Goal: Complete application form: Complete application form

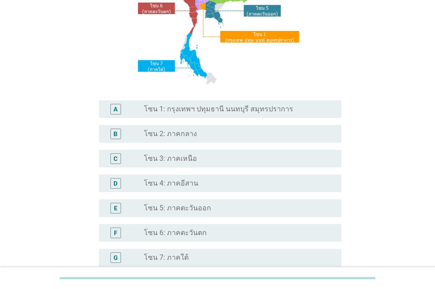
scroll to position [132, 0]
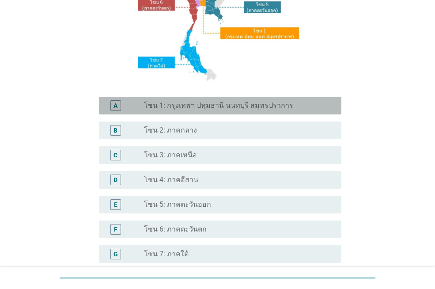
click at [212, 109] on label "โซน 1: กรุงเทพฯ ปทุมธานี นนทบุรี สมุทรปราการ" at bounding box center [218, 105] width 149 height 9
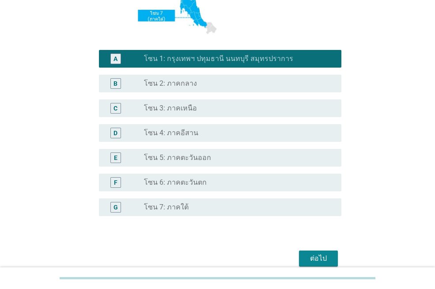
scroll to position [220, 0]
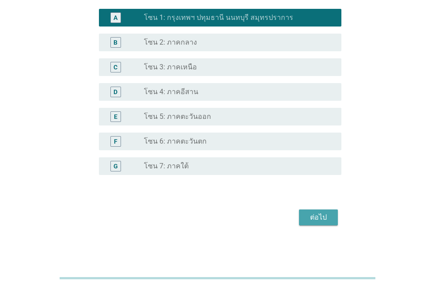
click at [311, 216] on div "ต่อไป" at bounding box center [318, 217] width 25 height 11
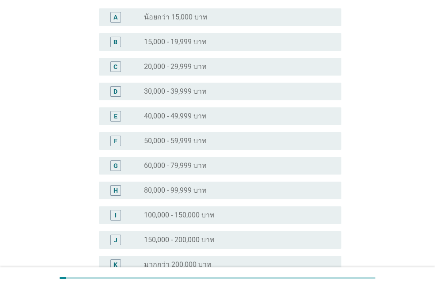
scroll to position [88, 0]
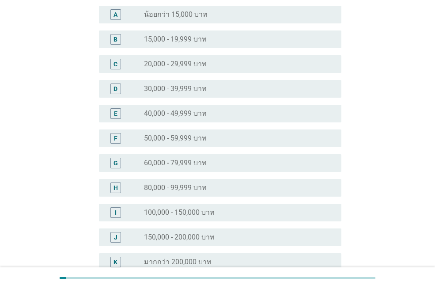
click at [188, 138] on label "50,000 - 59,999 บาท" at bounding box center [175, 138] width 63 height 9
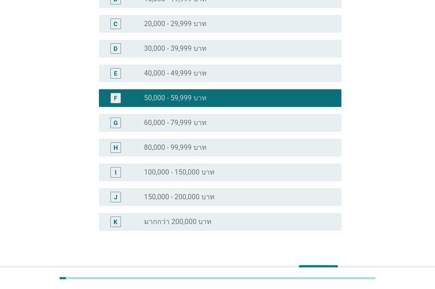
scroll to position [184, 0]
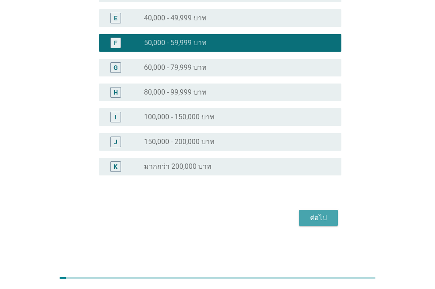
click at [317, 215] on div "ต่อไป" at bounding box center [318, 217] width 25 height 11
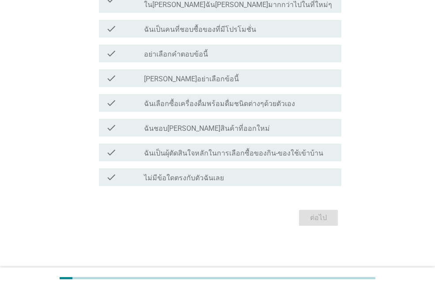
scroll to position [0, 0]
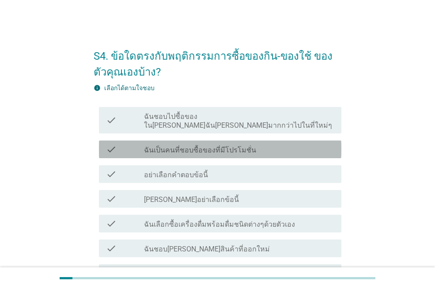
click at [207, 146] on label "ฉันเป็นคนที่ชอบซื้อของที่มีโปรโมชั่น" at bounding box center [200, 150] width 112 height 9
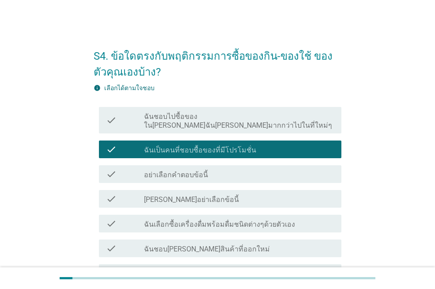
click at [221, 121] on div "check check_box_outline_blank ฉันชอบไปซื้อของใน[PERSON_NAME]ฉัน[PERSON_NAME]มาก…" at bounding box center [220, 120] width 242 height 26
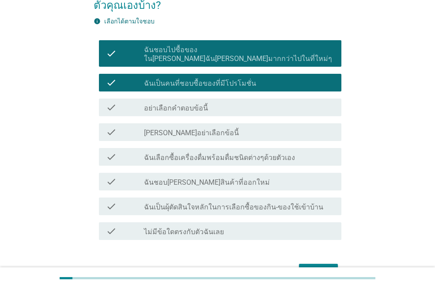
scroll to position [88, 0]
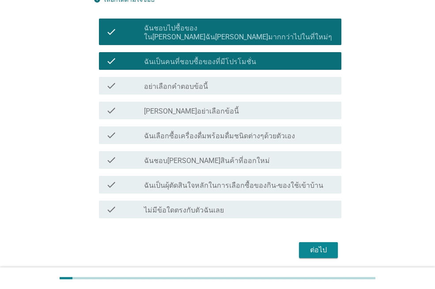
click at [200, 181] on label "ฉันเป็นผุ้ตัดสินใจหลักในการเลือกซื้อของกิน-ของใช้เข้าบ้าน" at bounding box center [233, 185] width 179 height 9
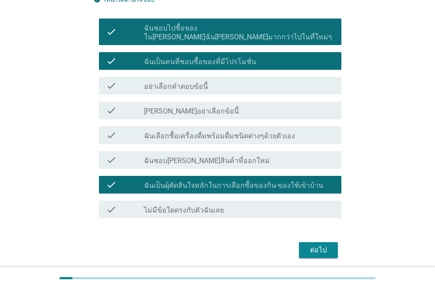
click at [221, 132] on label "ฉันเลือกซื้อเครื่องดื่มพร้อมดื่มชนิดต่างๆด้วยตัวเอง" at bounding box center [219, 136] width 151 height 9
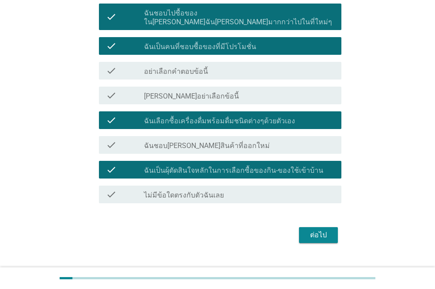
scroll to position [112, 0]
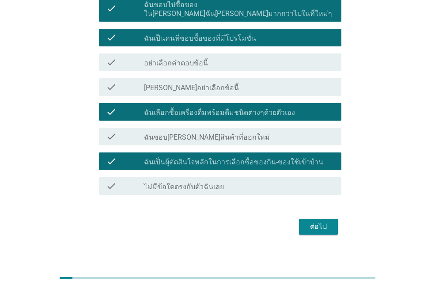
click at [227, 131] on div "check_box_outline_blank ฉันชอบ[PERSON_NAME]สินค้าที่ออกใหม่" at bounding box center [239, 136] width 190 height 11
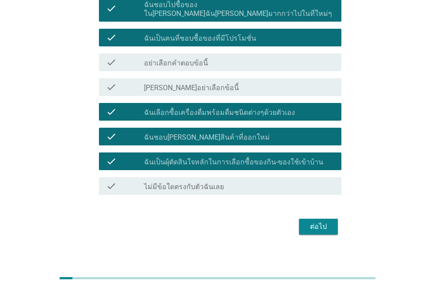
click at [316, 221] on div "ต่อไป" at bounding box center [318, 226] width 25 height 11
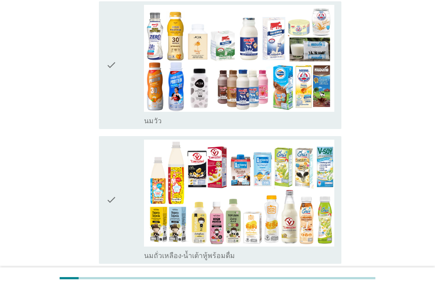
scroll to position [221, 0]
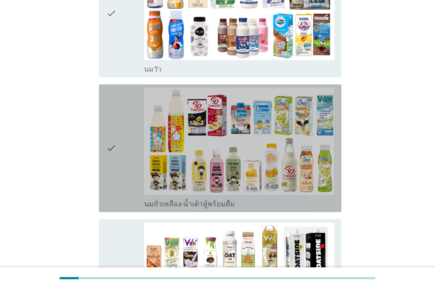
click at [115, 133] on icon "check" at bounding box center [111, 148] width 11 height 121
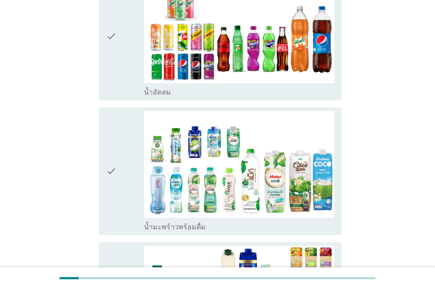
scroll to position [1015, 0]
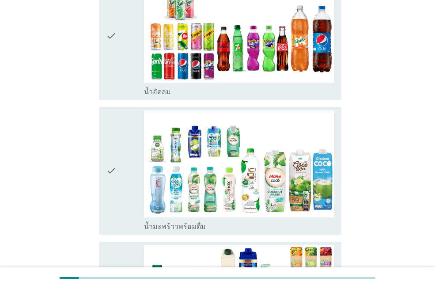
click at [111, 146] on icon "check" at bounding box center [111, 170] width 11 height 121
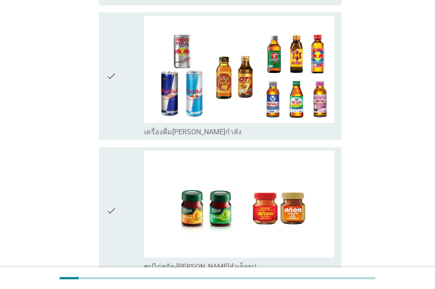
scroll to position [1872, 0]
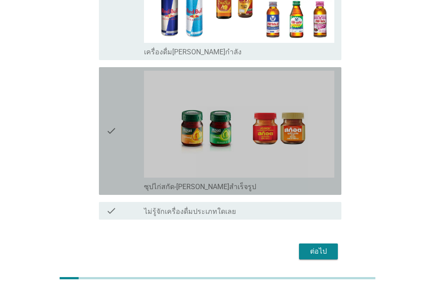
click at [111, 97] on icon "check" at bounding box center [111, 131] width 11 height 121
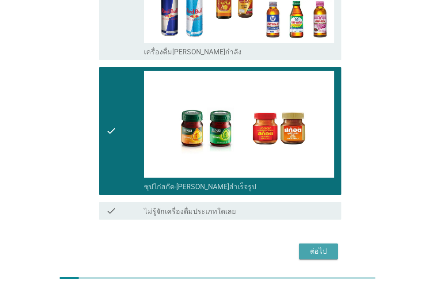
click at [322, 246] on div "ต่อไป" at bounding box center [318, 251] width 25 height 11
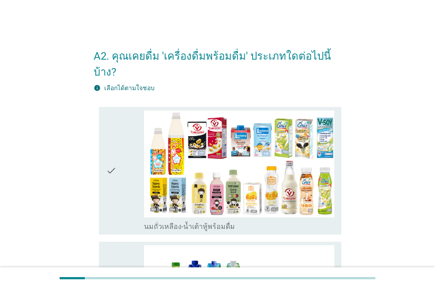
scroll to position [132, 0]
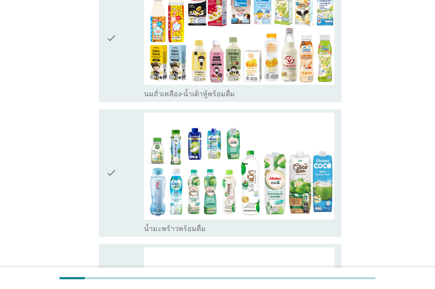
click at [107, 158] on icon "check" at bounding box center [111, 173] width 11 height 121
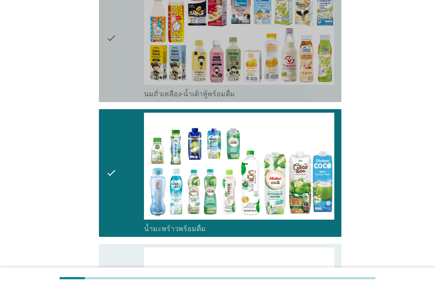
click at [111, 23] on icon "check" at bounding box center [111, 38] width 11 height 121
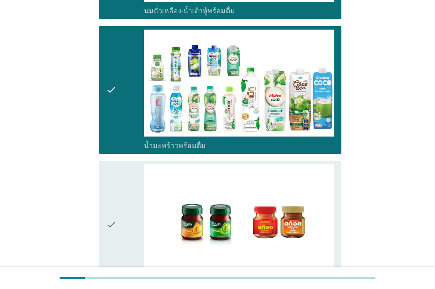
scroll to position [309, 0]
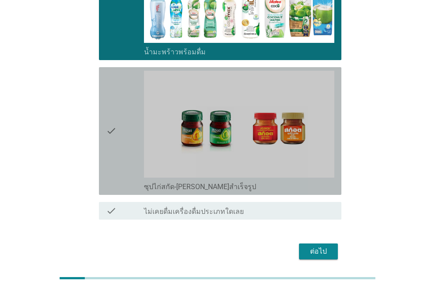
click at [112, 114] on icon "check" at bounding box center [111, 131] width 11 height 121
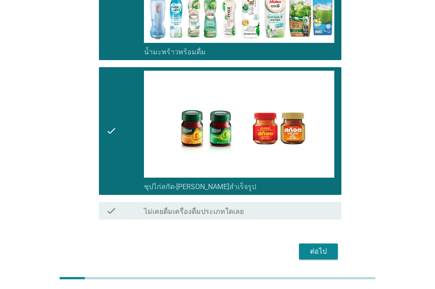
click at [315, 246] on div "ต่อไป" at bounding box center [318, 251] width 25 height 11
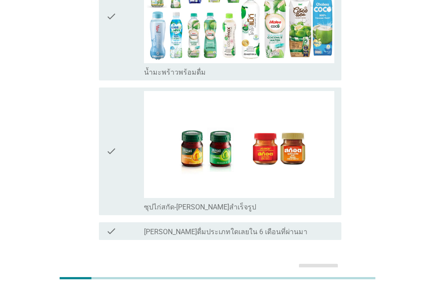
scroll to position [211, 0]
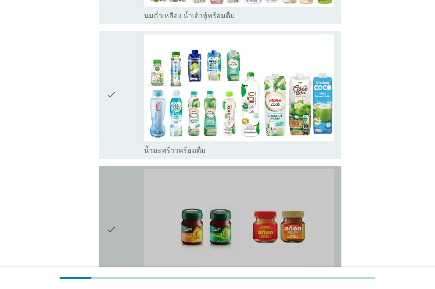
click at [111, 225] on icon "check" at bounding box center [111, 229] width 11 height 121
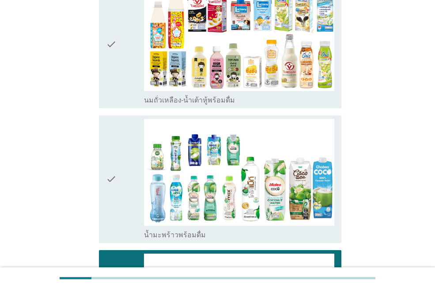
scroll to position [34, 0]
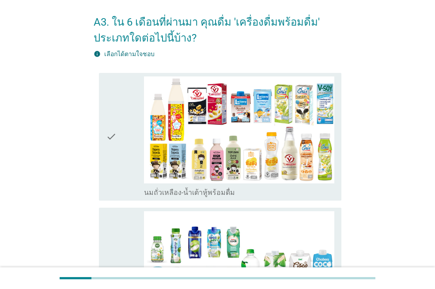
click at [109, 137] on icon "check" at bounding box center [111, 136] width 11 height 121
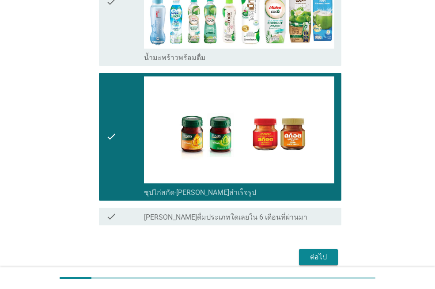
scroll to position [343, 0]
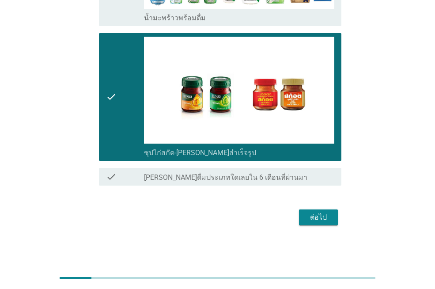
click at [326, 222] on div "ต่อไป" at bounding box center [318, 217] width 25 height 11
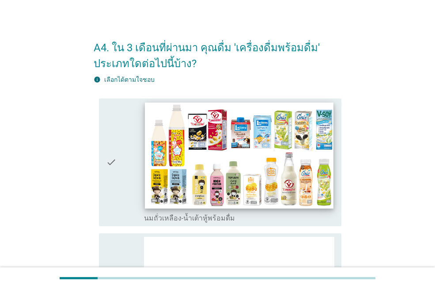
scroll to position [177, 0]
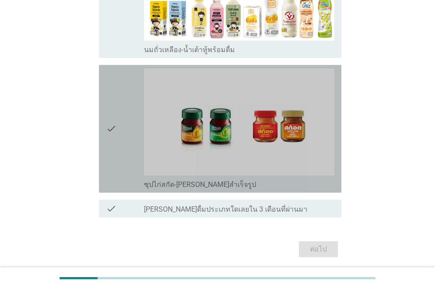
click at [110, 142] on icon "check" at bounding box center [111, 128] width 11 height 121
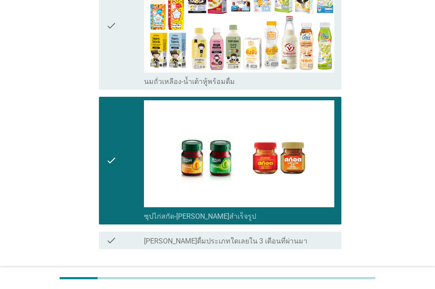
scroll to position [208, 0]
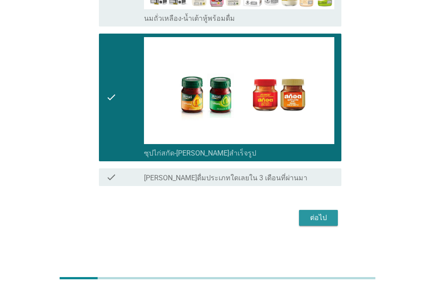
click at [307, 219] on div "ต่อไป" at bounding box center [318, 217] width 25 height 11
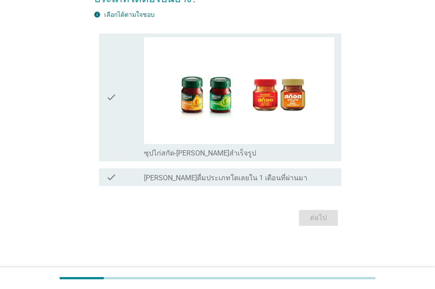
scroll to position [0, 0]
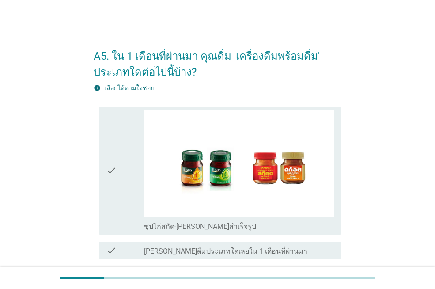
click at [117, 176] on div "check" at bounding box center [125, 170] width 38 height 121
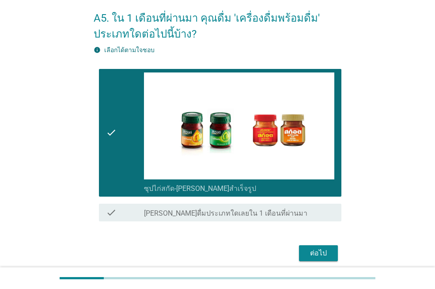
scroll to position [73, 0]
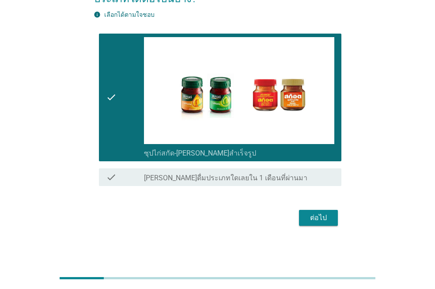
click at [311, 216] on div "ต่อไป" at bounding box center [318, 217] width 25 height 11
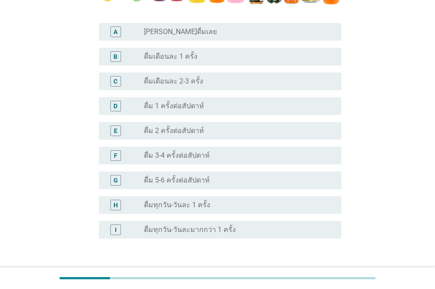
scroll to position [221, 0]
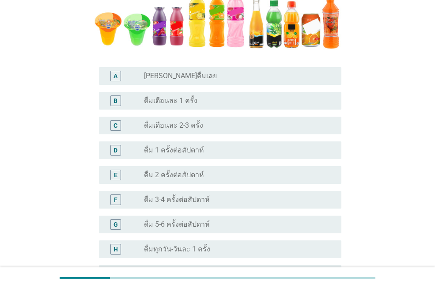
click at [160, 201] on label "ดื่ม 3-4 ครั้งต่อสัปดาห์" at bounding box center [177, 199] width 66 height 9
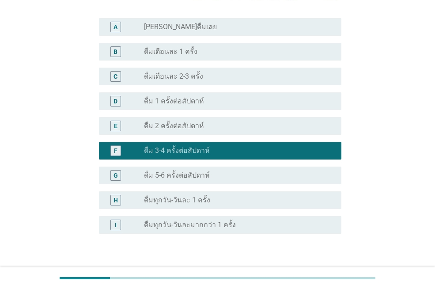
scroll to position [328, 0]
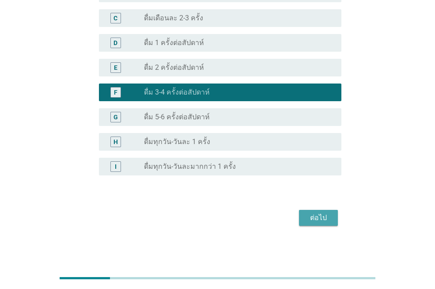
click at [320, 219] on div "ต่อไป" at bounding box center [318, 217] width 25 height 11
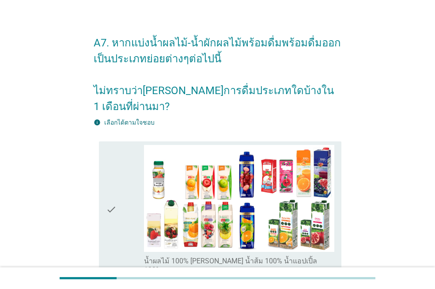
scroll to position [0, 0]
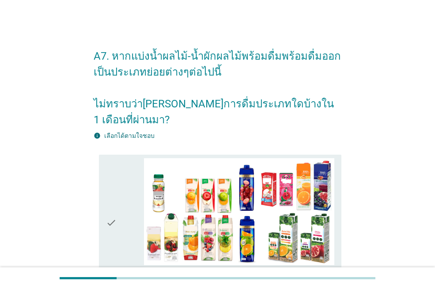
click at [111, 196] on icon "check" at bounding box center [111, 222] width 11 height 129
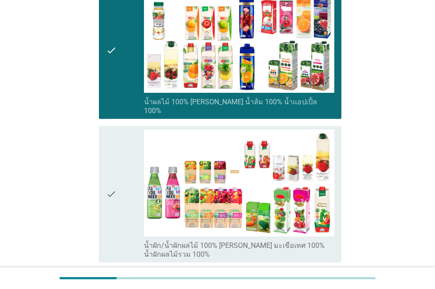
scroll to position [177, 0]
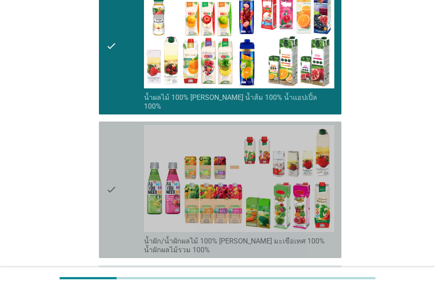
click at [106, 165] on icon "check" at bounding box center [111, 189] width 11 height 129
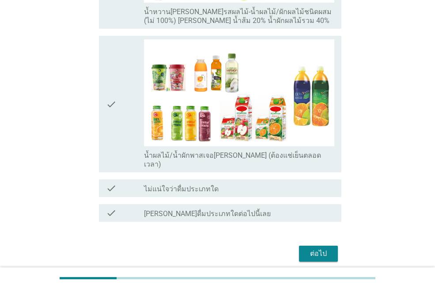
scroll to position [552, 0]
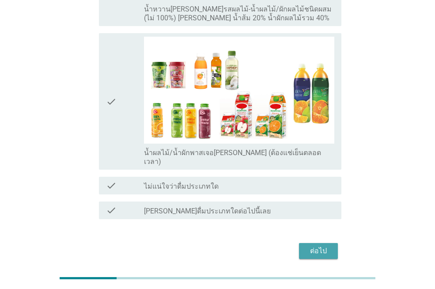
click at [328, 245] on div "ต่อไป" at bounding box center [318, 250] width 25 height 11
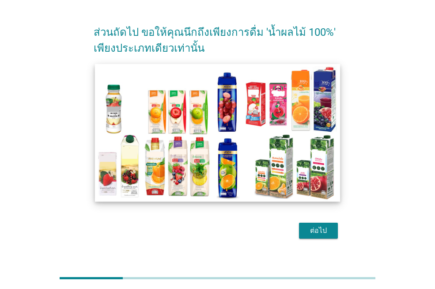
scroll to position [37, 0]
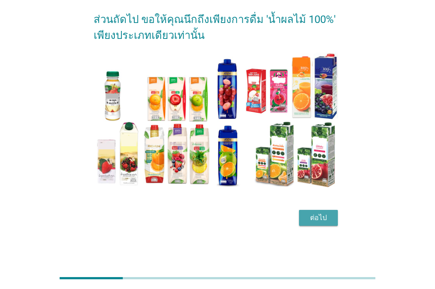
click at [315, 216] on div "ต่อไป" at bounding box center [318, 217] width 25 height 11
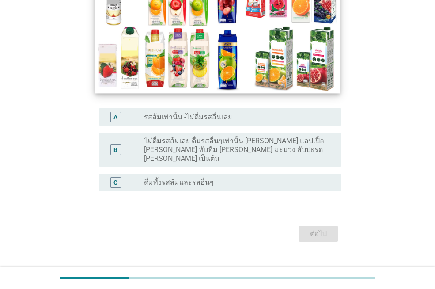
scroll to position [132, 0]
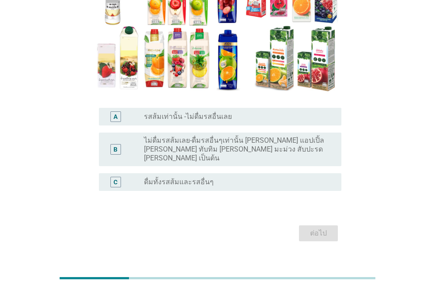
click at [203, 177] on label "ดื่มทั้งรสส้มและรสอื่นๆ" at bounding box center [179, 181] width 70 height 9
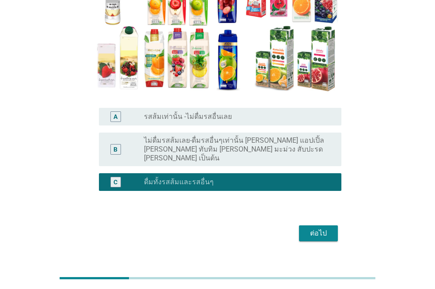
click at [306, 228] on div "ต่อไป" at bounding box center [318, 233] width 25 height 11
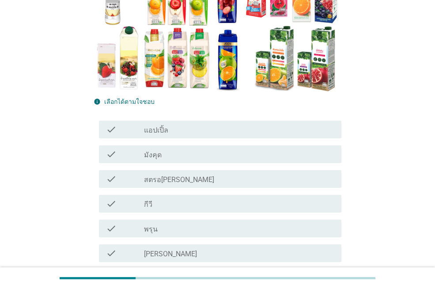
click at [170, 128] on div "check_box_outline_blank แอปเปิ้ล" at bounding box center [239, 129] width 190 height 11
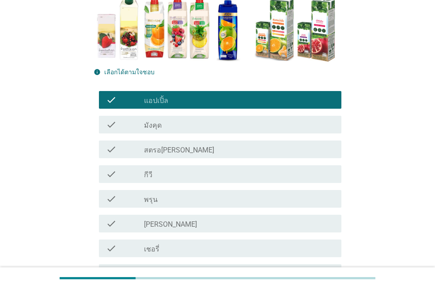
scroll to position [177, 0]
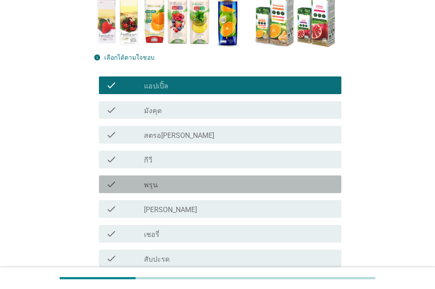
click at [164, 188] on div "check_box_outline_blank พรุน" at bounding box center [239, 184] width 190 height 11
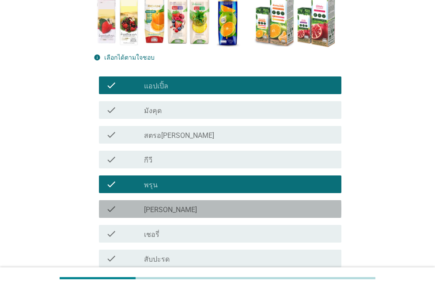
click at [161, 210] on div "check_box_outline_blank [PERSON_NAME]" at bounding box center [239, 208] width 190 height 11
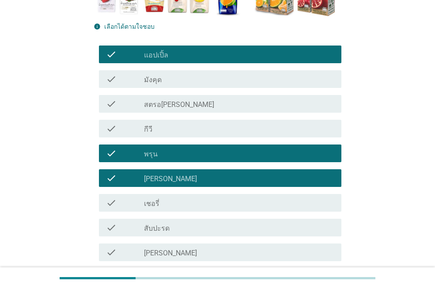
scroll to position [265, 0]
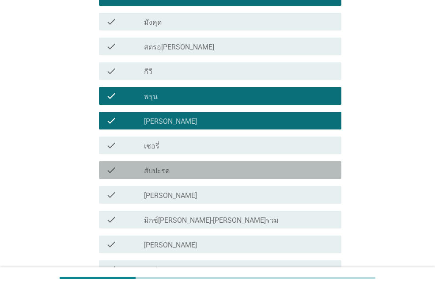
click at [175, 171] on div "check_box_outline_blank สับปะรด" at bounding box center [239, 170] width 190 height 11
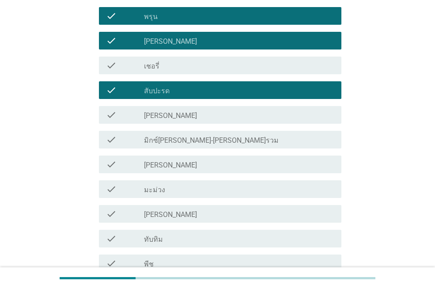
scroll to position [353, 0]
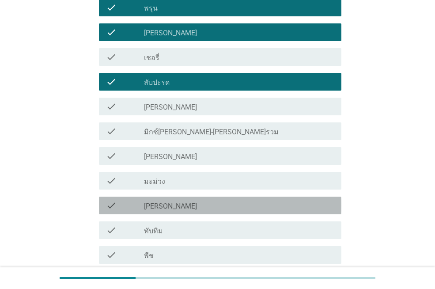
click at [165, 211] on div "check check_box_outline_blank [PERSON_NAME]" at bounding box center [220, 205] width 242 height 18
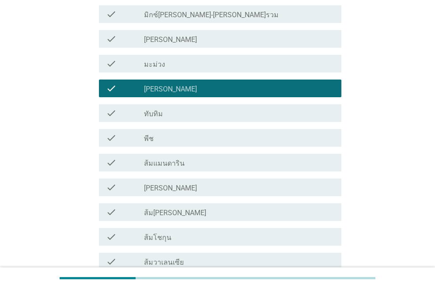
scroll to position [486, 0]
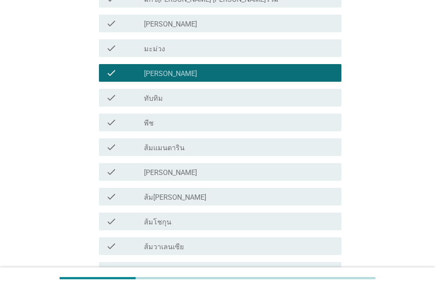
click at [188, 173] on div "check_box_outline_blank [PERSON_NAME]" at bounding box center [239, 171] width 190 height 11
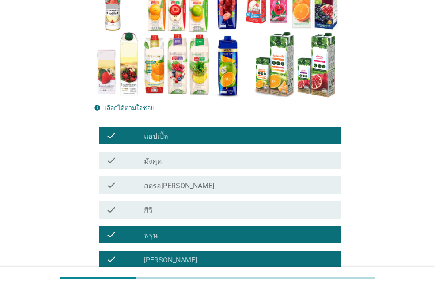
scroll to position [124, 0]
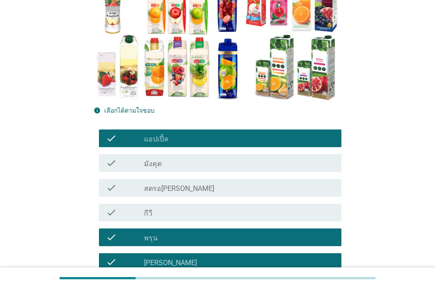
click at [189, 191] on div "check_box_outline_blank สตรอ[PERSON_NAME]" at bounding box center [239, 187] width 190 height 11
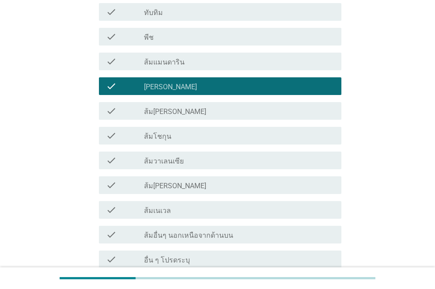
scroll to position [521, 0]
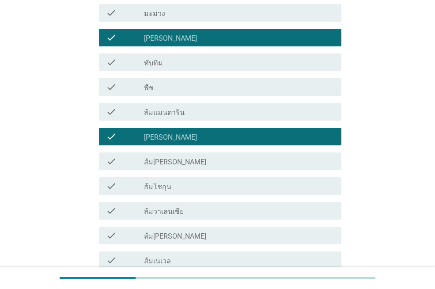
click at [185, 163] on div "check_box_outline_blank ส้ม[PERSON_NAME]" at bounding box center [239, 161] width 190 height 11
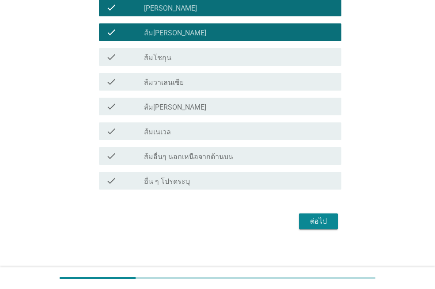
scroll to position [653, 0]
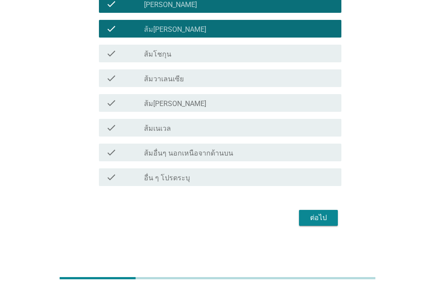
click at [306, 218] on div "ต่อไป" at bounding box center [318, 217] width 25 height 11
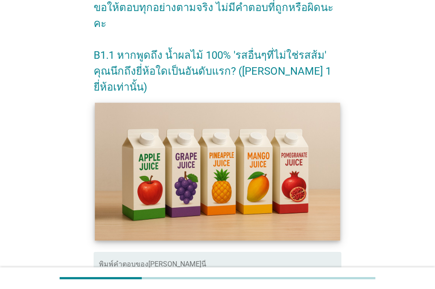
scroll to position [132, 0]
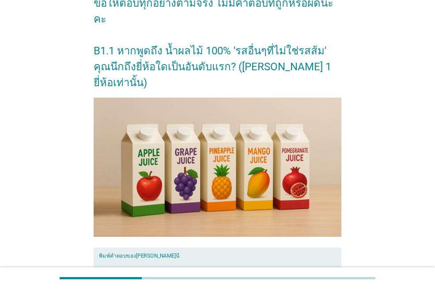
click at [140, 258] on textarea "พิมพ์คำตอบของคุณ ที่นี่" at bounding box center [220, 281] width 242 height 46
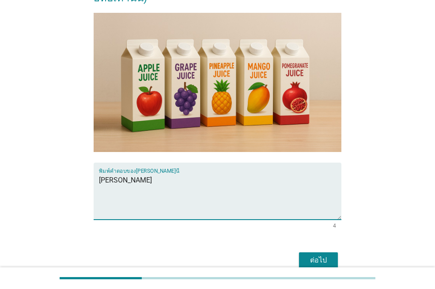
scroll to position [221, 0]
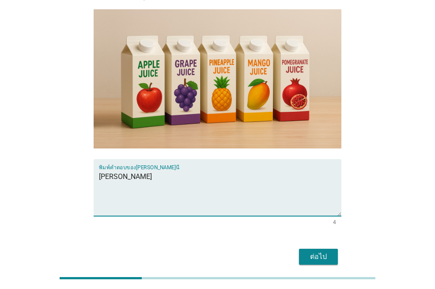
type textarea "[PERSON_NAME]"
click at [308, 251] on div "ต่อไป" at bounding box center [318, 256] width 25 height 11
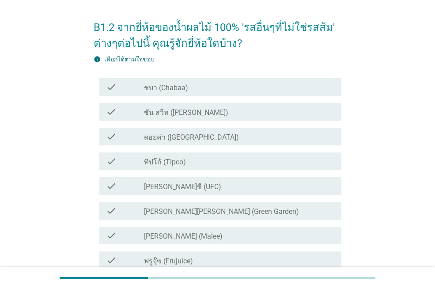
scroll to position [44, 0]
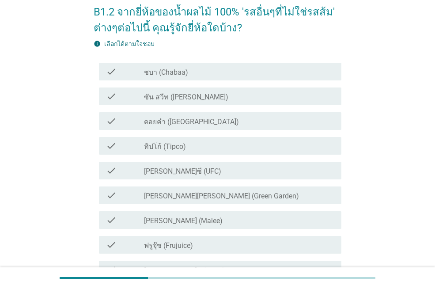
click at [188, 76] on div "check_box_outline_blank ชบา (Chabaa)" at bounding box center [239, 71] width 190 height 11
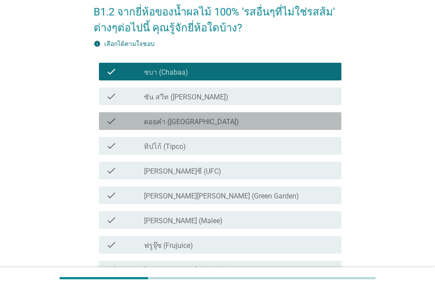
click at [182, 122] on label "ดอยคำ ([GEOGRAPHIC_DATA])" at bounding box center [191, 121] width 95 height 9
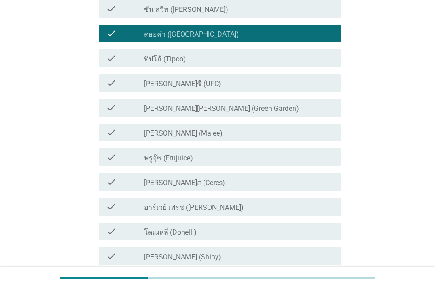
scroll to position [132, 0]
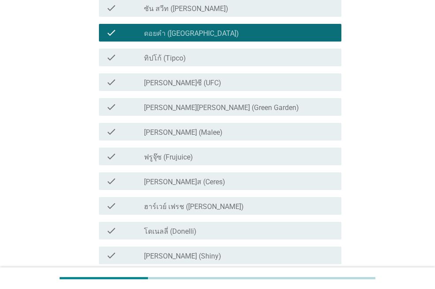
click at [179, 133] on label "[PERSON_NAME] (Malee)" at bounding box center [183, 132] width 79 height 9
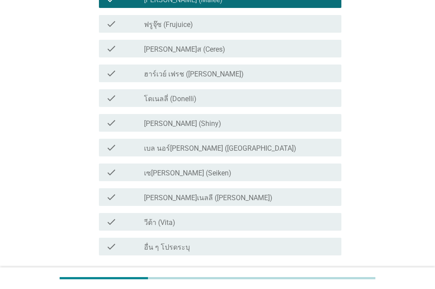
scroll to position [309, 0]
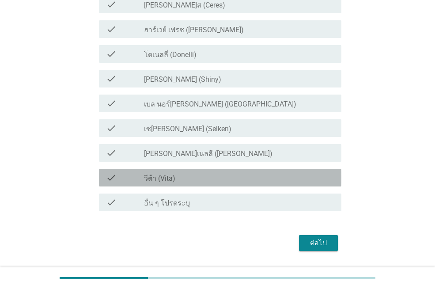
click at [180, 179] on div "check_box_outline_blank วีต้า (Vita)" at bounding box center [239, 177] width 190 height 11
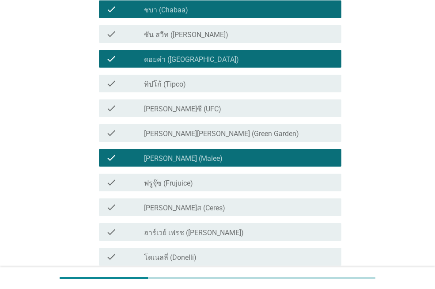
scroll to position [88, 0]
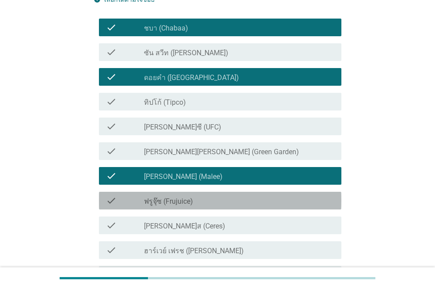
click at [197, 202] on div "check_box_outline_blank ฟรูจุ๊ซ (Frujuice)" at bounding box center [239, 200] width 190 height 11
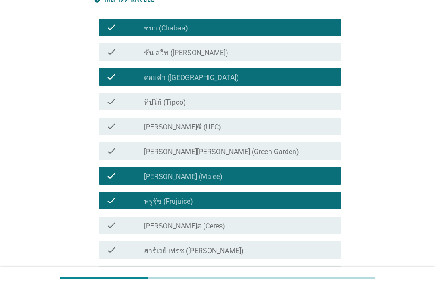
click at [225, 104] on div "check_box_outline_blank ทิปโก้ (Tipco)" at bounding box center [239, 101] width 190 height 11
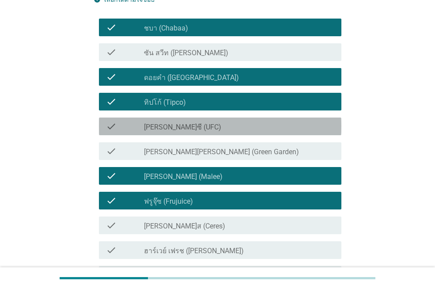
click at [223, 128] on div "check_box_outline_blank [PERSON_NAME]ซี (UFC)" at bounding box center [239, 126] width 190 height 11
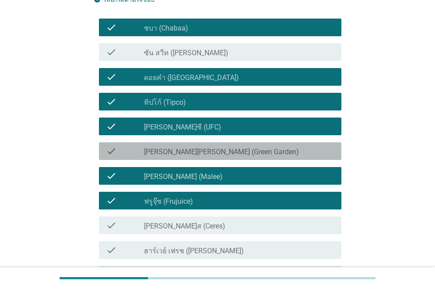
click at [217, 153] on label "[PERSON_NAME][PERSON_NAME] (Green Garden)" at bounding box center [221, 151] width 155 height 9
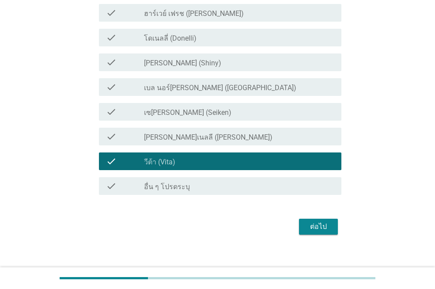
scroll to position [334, 0]
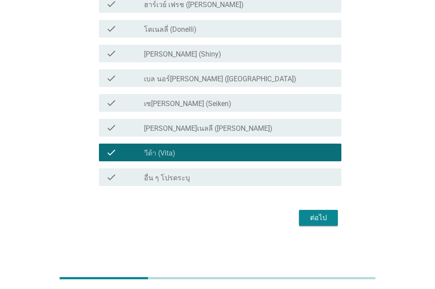
click at [308, 217] on div "ต่อไป" at bounding box center [318, 217] width 25 height 11
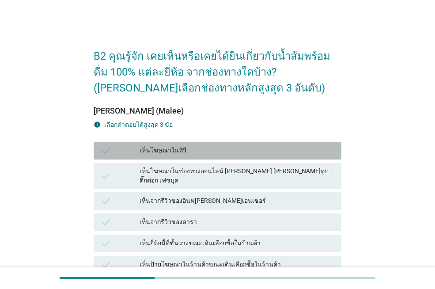
click at [201, 147] on div "เห็นโฆษณาในทีวี" at bounding box center [236, 150] width 195 height 11
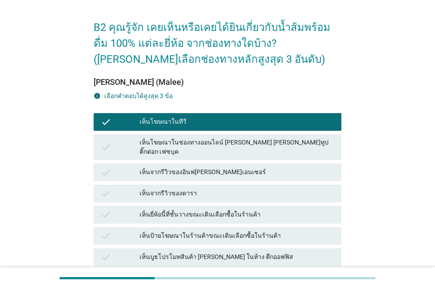
scroll to position [44, 0]
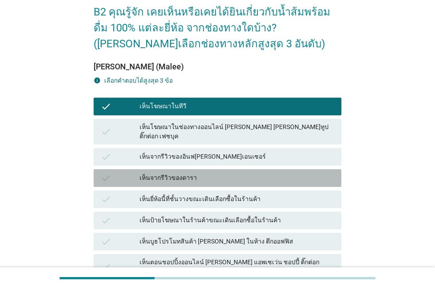
click at [203, 173] on div "เห็นจากรีวิวของดารา" at bounding box center [236, 178] width 195 height 11
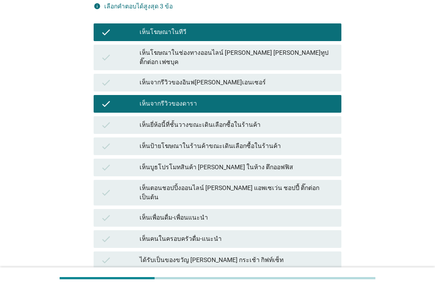
scroll to position [132, 0]
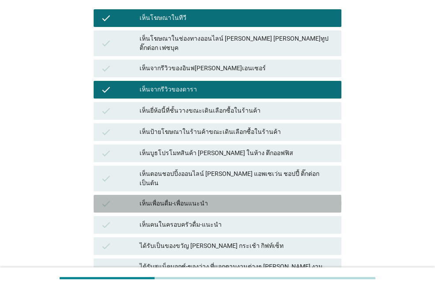
click at [196, 198] on div "เห็นเพื่อนดื่ม-เพื่อนแนะนำ" at bounding box center [236, 203] width 195 height 11
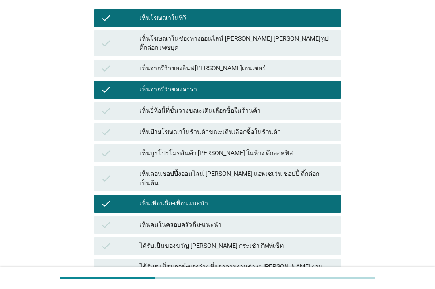
click at [205, 148] on div "เห็นบูธโปรโมทสินค้า [PERSON_NAME] ในห้าง ตึกออฟฟิส" at bounding box center [236, 153] width 195 height 11
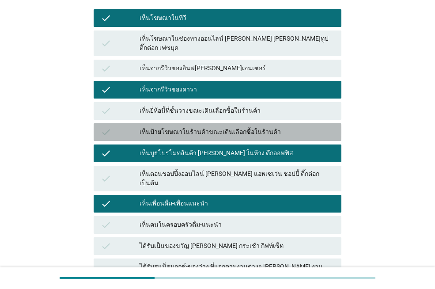
click at [205, 127] on div "เห็นป้ายโฆษณาในร้านค้าขณะเดินเลือกซื้อในร้านค้า" at bounding box center [236, 132] width 195 height 11
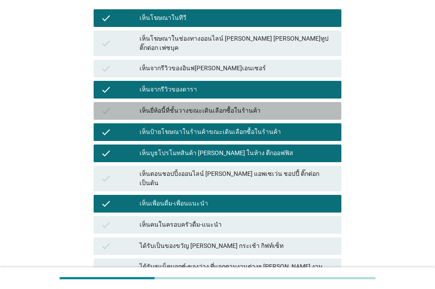
click at [205, 107] on div "เห็นยี่ห้อนี้ที่ชั้นวางขณะเดินเลือกซื้อในร้านค้า" at bounding box center [236, 110] width 195 height 11
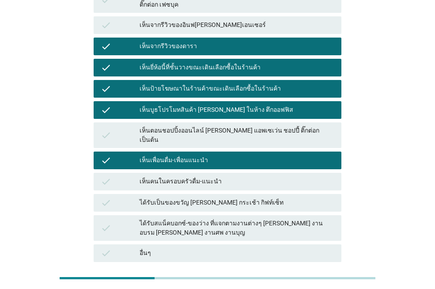
scroll to position [65, 0]
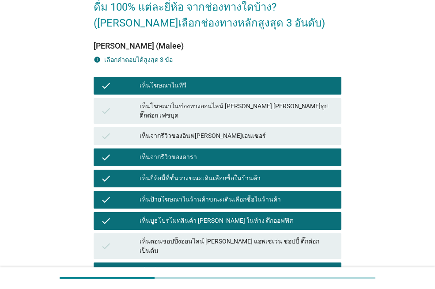
click at [179, 194] on div "เห็นป้ายโฆษณาในร้านค้าขณะเดินเลือกซื้อในร้านค้า" at bounding box center [236, 199] width 195 height 11
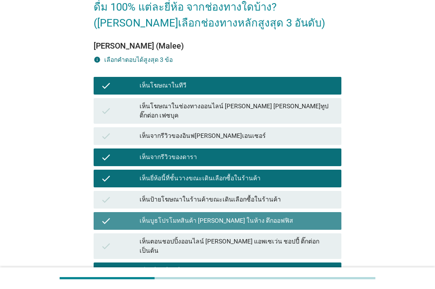
click at [175, 215] on div "เห็นบูธโปรโมทสินค้า [PERSON_NAME] ในห้าง ตึกออฟฟิส" at bounding box center [236, 220] width 195 height 11
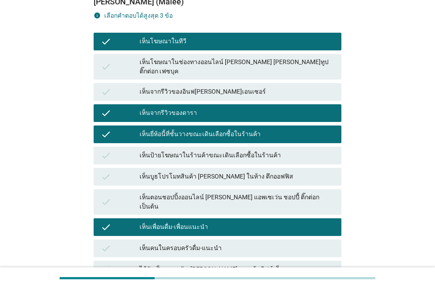
click at [174, 222] on div "เห็นเพื่อนดื่ม-เพื่อนแนะนำ" at bounding box center [236, 227] width 195 height 11
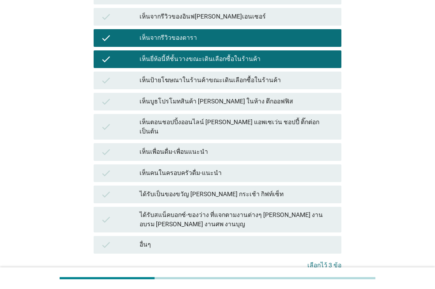
scroll to position [241, 0]
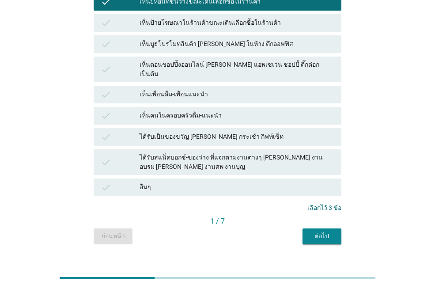
click at [311, 231] on div "ต่อไป" at bounding box center [321, 235] width 25 height 9
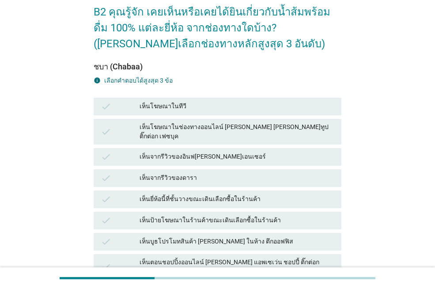
scroll to position [88, 0]
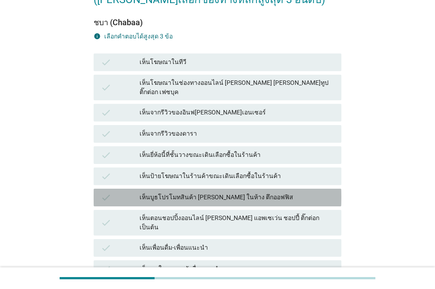
click at [181, 192] on div "เห็นบูธโปรโมทสินค้า [PERSON_NAME] ในห้าง ตึกออฟฟิส" at bounding box center [236, 197] width 195 height 11
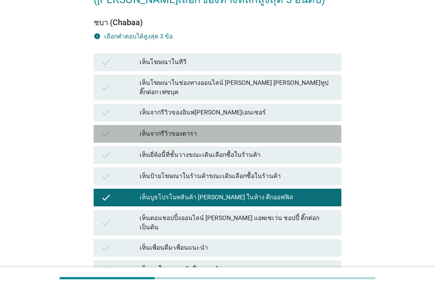
click at [164, 128] on div "เห็นจากรีวิวของดารา" at bounding box center [236, 133] width 195 height 11
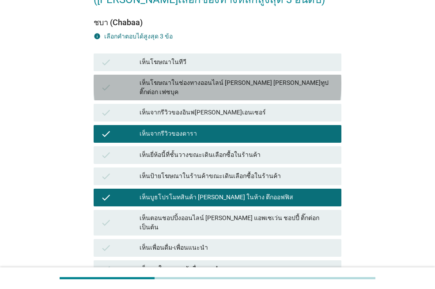
click at [164, 82] on div "เห็นโฆษณาในช่องทางออนไลน์ [PERSON_NAME] [PERSON_NAME]ทูป ติ๊กต่อก เฟซบุค" at bounding box center [236, 87] width 195 height 19
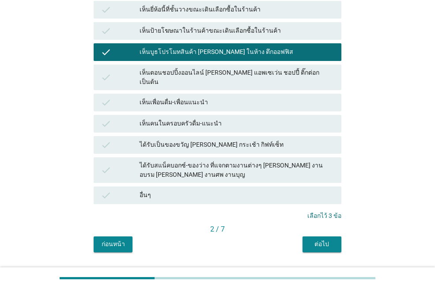
scroll to position [241, 0]
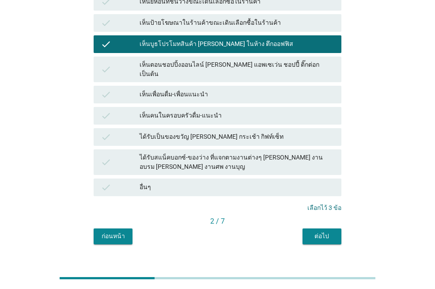
click at [308, 228] on button "ต่อไป" at bounding box center [321, 236] width 39 height 16
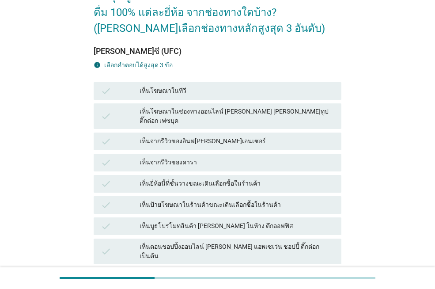
scroll to position [44, 0]
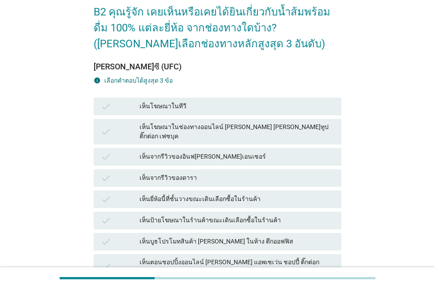
click at [180, 215] on div "เห็นป้ายโฆษณาในร้านค้าขณะเดินเลือกซื้อในร้านค้า" at bounding box center [236, 220] width 195 height 11
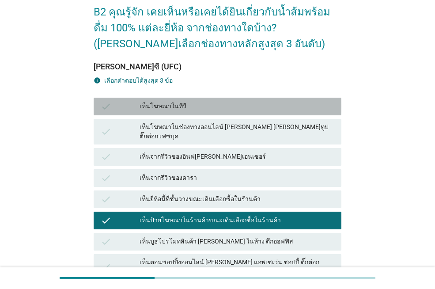
click at [161, 110] on div "เห็นโฆษณาในทีวี" at bounding box center [236, 106] width 195 height 11
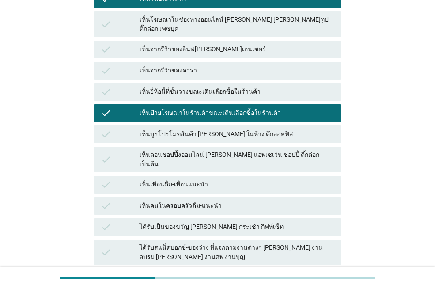
scroll to position [177, 0]
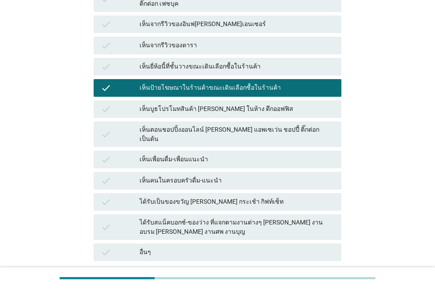
click at [224, 125] on div "เห็นตอนชอปปิ้งออนไลน์ [PERSON_NAME] แอพเซเว่น ชอปปี้ ติ๊กต่อก เป็นต้น" at bounding box center [236, 134] width 195 height 19
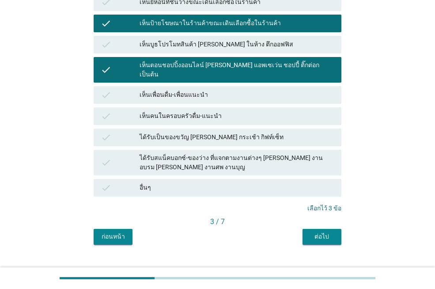
scroll to position [241, 0]
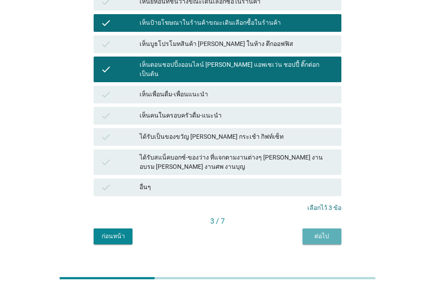
click at [308, 228] on button "ต่อไป" at bounding box center [321, 236] width 39 height 16
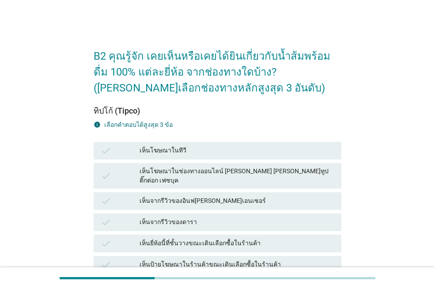
scroll to position [44, 0]
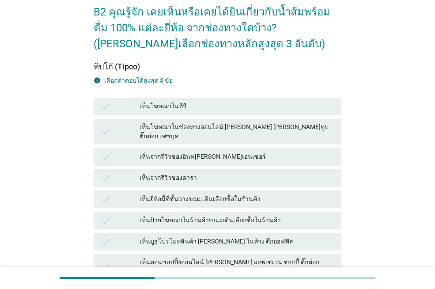
click at [189, 236] on div "เห็นบูธโปรโมทสินค้า [PERSON_NAME] ในห้าง ตึกออฟฟิส" at bounding box center [236, 241] width 195 height 11
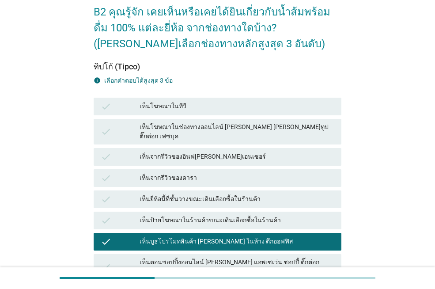
click at [170, 173] on div "เห็นจากรีวิวของดารา" at bounding box center [236, 178] width 195 height 11
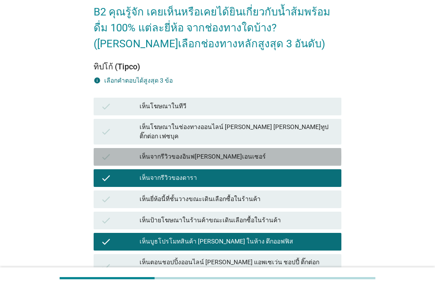
click at [173, 153] on div "เห็นจากรีวิวของอินฟ[PERSON_NAME]เอนเซอร์" at bounding box center [236, 156] width 195 height 11
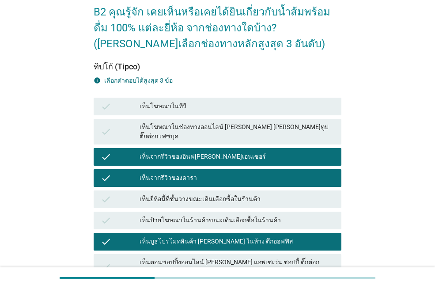
scroll to position [221, 0]
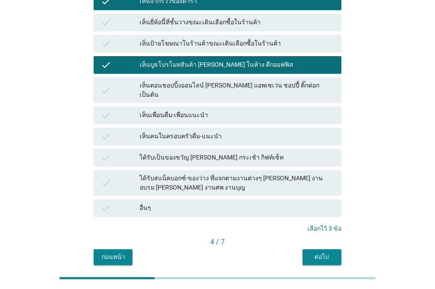
click at [327, 252] on div "ต่อไป" at bounding box center [321, 256] width 25 height 9
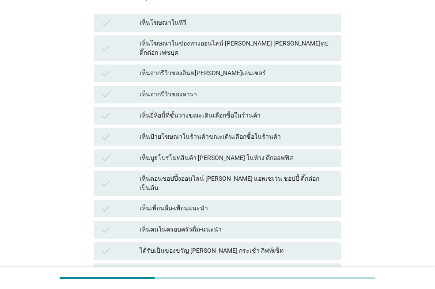
scroll to position [132, 0]
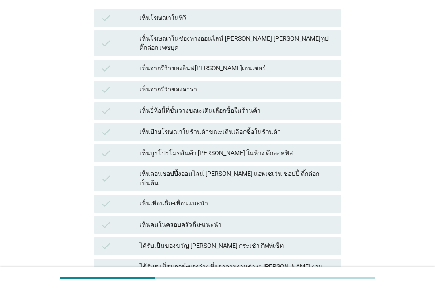
click at [176, 198] on div "เห็นเพื่อนดื่ม-เพื่อนแนะนำ" at bounding box center [236, 203] width 195 height 11
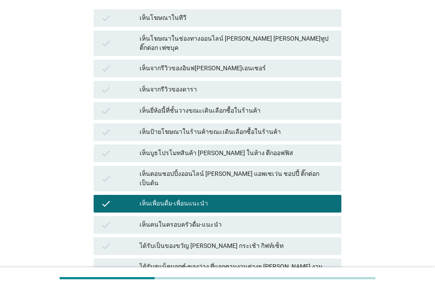
click at [176, 219] on div "เห็นคนในครอบครัวดื่ม-แนะนำ" at bounding box center [236, 224] width 195 height 11
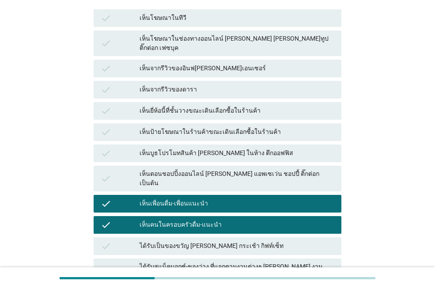
scroll to position [221, 0]
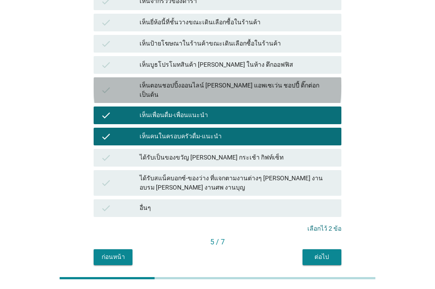
click at [181, 81] on div "เห็นตอนชอปปิ้งออนไลน์ [PERSON_NAME] แอพเซเว่น ชอปปี้ ติ๊กต่อก เป็นต้น" at bounding box center [236, 90] width 195 height 19
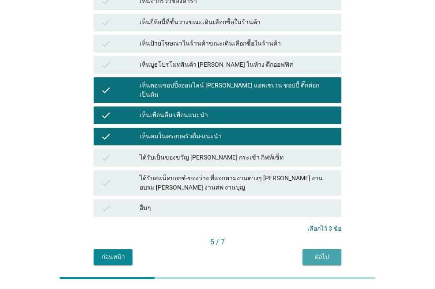
click at [326, 252] on div "ต่อไป" at bounding box center [321, 256] width 25 height 9
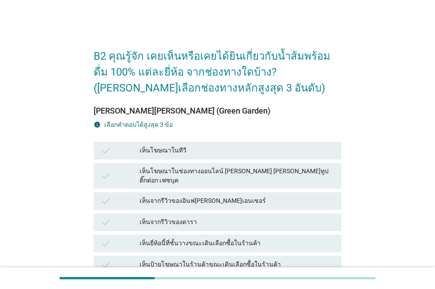
click at [155, 196] on div "เห็นจากรีวิวของอินฟ[PERSON_NAME]เอนเซอร์" at bounding box center [236, 201] width 195 height 11
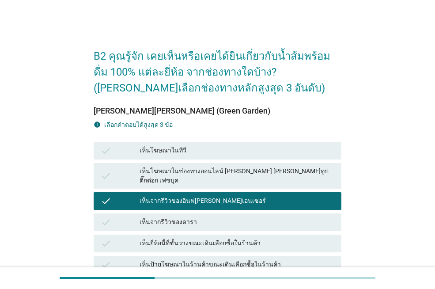
click at [182, 174] on div "เห็นโฆษณาในช่องทางออนไลน์ [PERSON_NAME] [PERSON_NAME]ทูป ติ๊กต่อก เฟซบุค" at bounding box center [236, 175] width 195 height 19
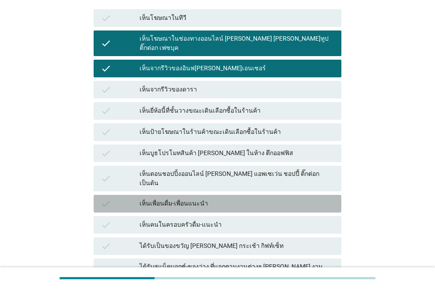
click at [186, 198] on div "เห็นเพื่อนดื่ม-เพื่อนแนะนำ" at bounding box center [236, 203] width 195 height 11
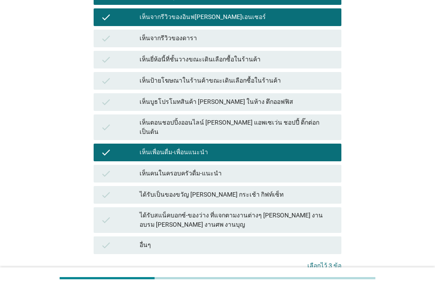
scroll to position [241, 0]
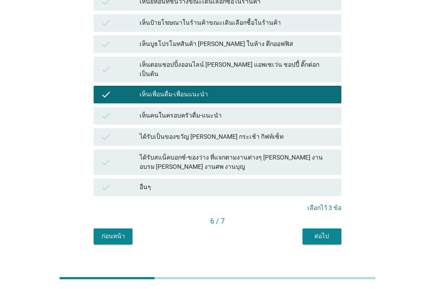
click at [303, 228] on button "ต่อไป" at bounding box center [321, 236] width 39 height 16
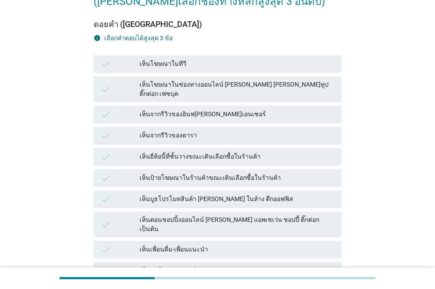
scroll to position [88, 0]
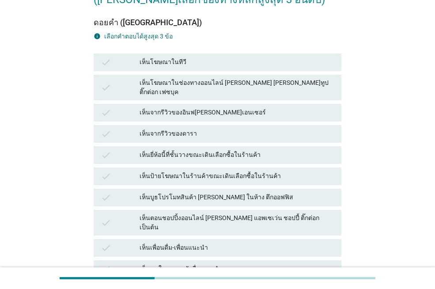
click at [203, 192] on div "เห็นบูธโปรโมทสินค้า [PERSON_NAME] ในห้าง ตึกออฟฟิส" at bounding box center [236, 197] width 195 height 11
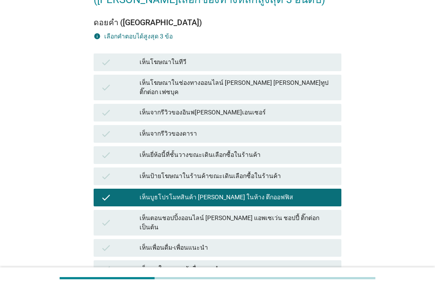
click at [205, 173] on div "เห็นป้ายโฆษณาในร้านค้าขณะเดินเลือกซื้อในร้านค้า" at bounding box center [236, 176] width 195 height 11
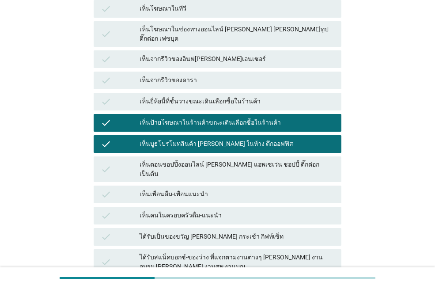
scroll to position [177, 0]
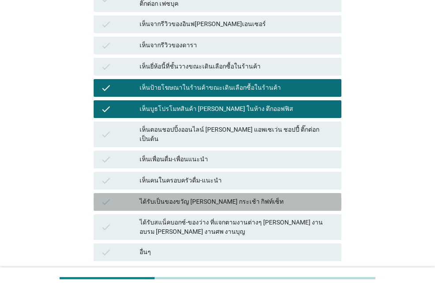
click at [200, 196] on div "ได้รับเป็นของขวัญ [PERSON_NAME] กระเช้า กิฟท์เซ็ท" at bounding box center [236, 201] width 195 height 11
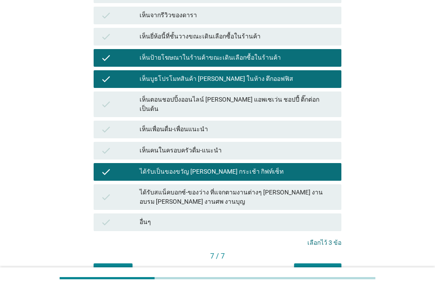
scroll to position [241, 0]
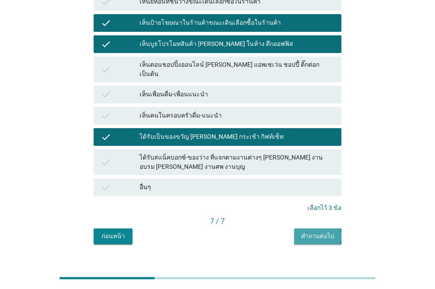
click at [312, 231] on div "คำถามต่อไป" at bounding box center [317, 235] width 33 height 9
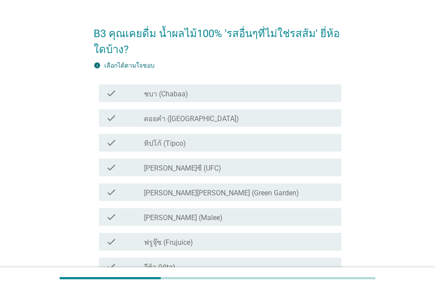
scroll to position [44, 0]
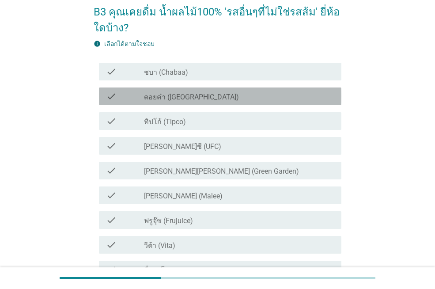
click at [187, 104] on div "check check_box_outline_blank ดอยคำ (Doi-Khham)" at bounding box center [220, 96] width 242 height 18
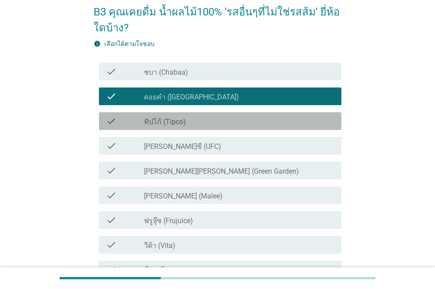
click at [180, 123] on label "ทิปโก้ (Tipco)" at bounding box center [165, 121] width 42 height 9
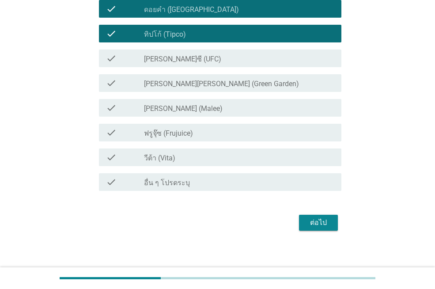
scroll to position [132, 0]
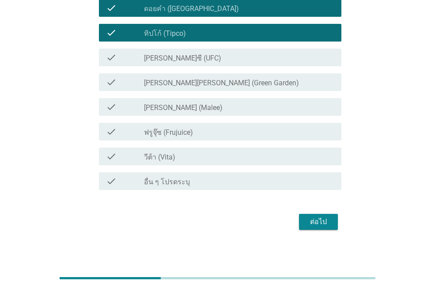
click at [187, 159] on div "check_box_outline_blank วีต้า (Vita)" at bounding box center [239, 156] width 190 height 11
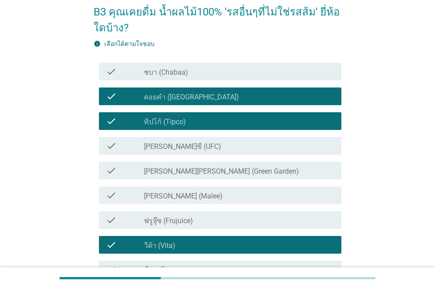
click at [181, 146] on label "[PERSON_NAME]ซี (UFC)" at bounding box center [182, 146] width 77 height 9
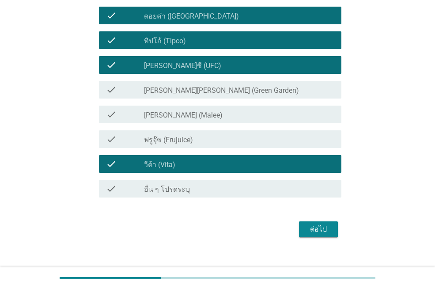
scroll to position [136, 0]
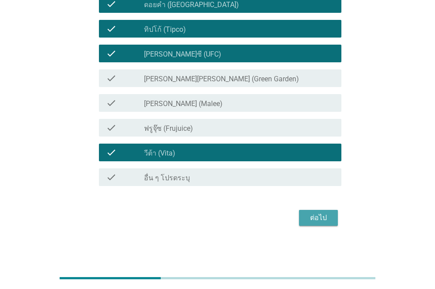
click at [309, 215] on div "ต่อไป" at bounding box center [318, 217] width 25 height 11
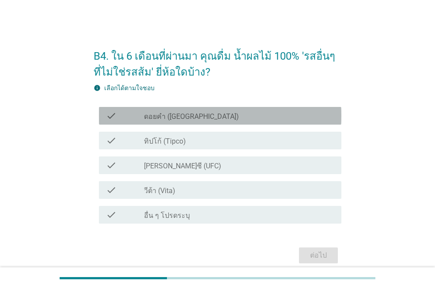
click at [182, 119] on label "ดอยคำ ([GEOGRAPHIC_DATA])" at bounding box center [191, 116] width 95 height 9
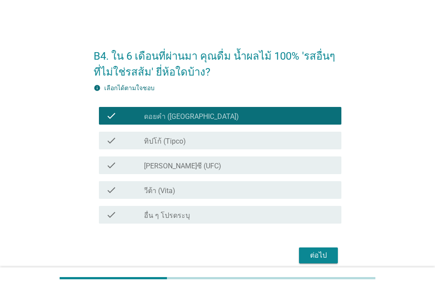
click at [171, 190] on label "วีต้า (Vita)" at bounding box center [159, 190] width 31 height 9
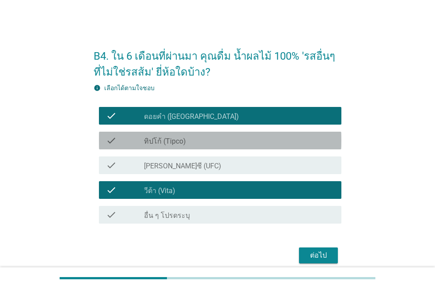
click at [185, 140] on label "ทิปโก้ (Tipco)" at bounding box center [165, 141] width 42 height 9
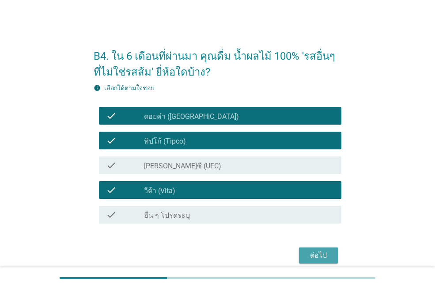
click at [302, 251] on button "ต่อไป" at bounding box center [318, 255] width 39 height 16
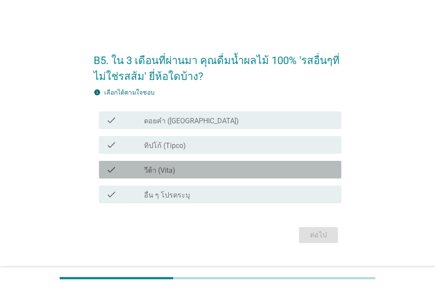
click at [206, 171] on div "check_box วีต้า (Vita)" at bounding box center [239, 169] width 190 height 11
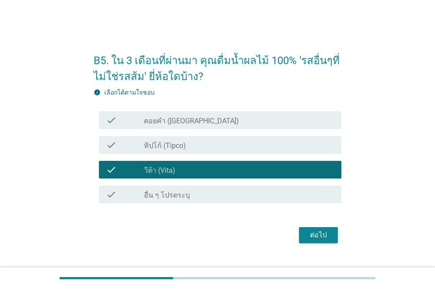
click at [208, 125] on div "check_box_outline_blank ดอยคำ (Doi-Khham)" at bounding box center [239, 120] width 190 height 11
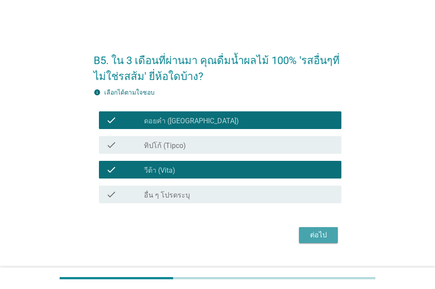
click at [311, 234] on div "ต่อไป" at bounding box center [318, 235] width 25 height 11
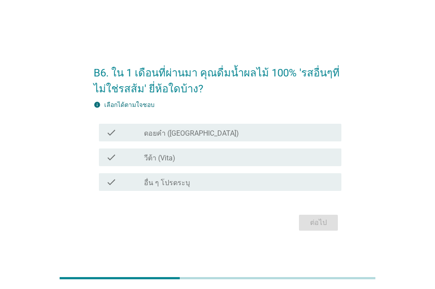
click at [196, 136] on label "ดอยคำ ([GEOGRAPHIC_DATA])" at bounding box center [191, 133] width 95 height 9
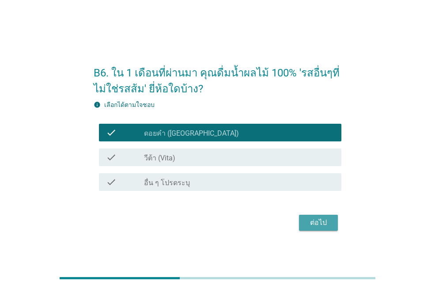
click at [326, 220] on div "ต่อไป" at bounding box center [318, 222] width 25 height 11
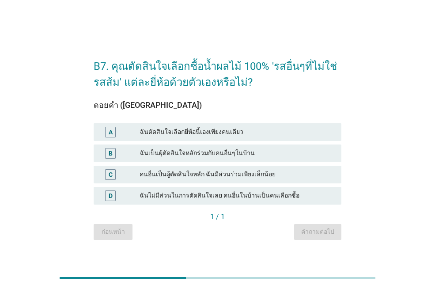
click at [219, 133] on div "ฉันตัดสินใจเลือกยี่ห้อนี้เองเพียงคนเดียว" at bounding box center [236, 132] width 195 height 11
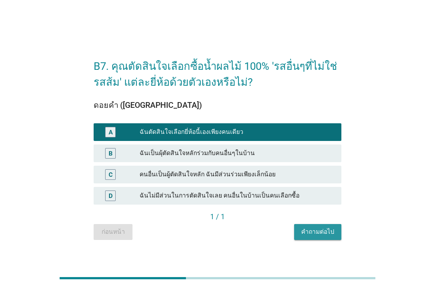
click at [308, 230] on div "คำถามต่อไป" at bounding box center [317, 231] width 33 height 9
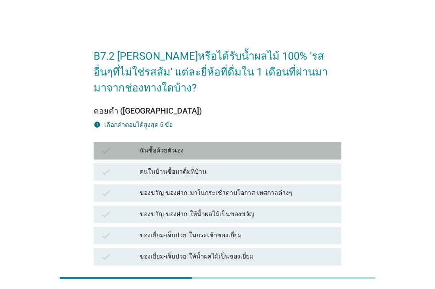
click at [200, 151] on div "ฉันซื้อด้วยตัวเอง" at bounding box center [236, 150] width 195 height 11
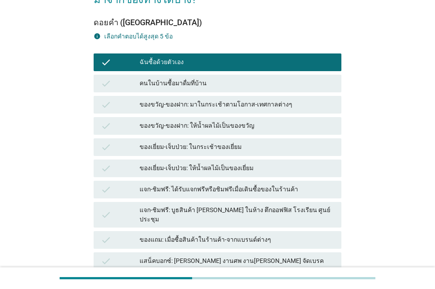
scroll to position [132, 0]
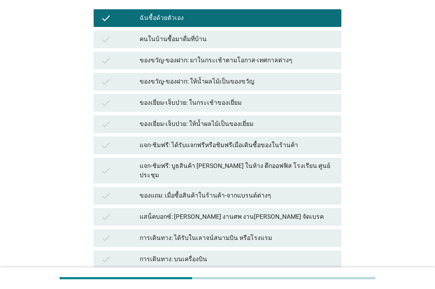
click at [176, 190] on div "ของแถม: เมื่อซื้อสินค้าในร้านค้า-จากแบรนด์ต่างๆ" at bounding box center [236, 195] width 195 height 11
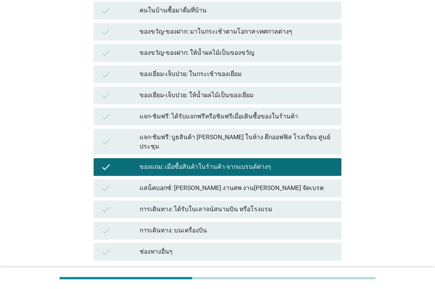
scroll to position [177, 0]
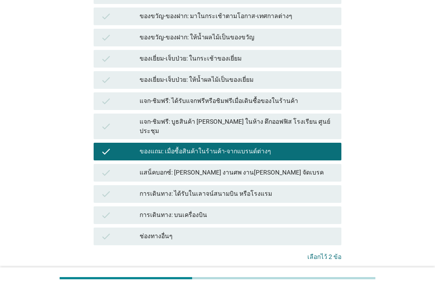
click at [188, 188] on div "การเดินทาง: ได้รับในเลาจน์สนามบิน หรือโรงแรม" at bounding box center [236, 193] width 195 height 11
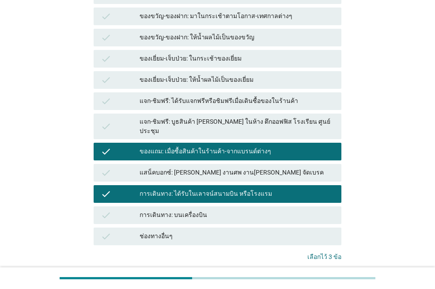
scroll to position [132, 0]
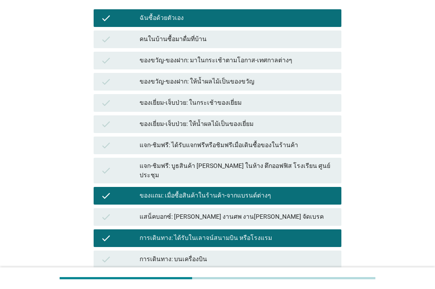
click at [198, 103] on div "ของเยี่ยม-เจ็บป่วย: ในกระเช้าของเยี่ยม" at bounding box center [236, 103] width 195 height 11
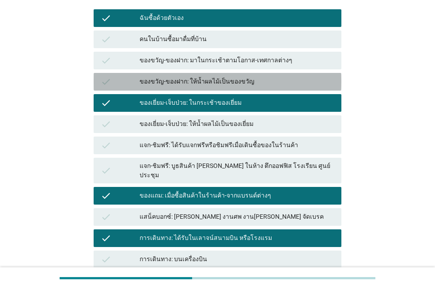
click at [202, 83] on div "ของขวัญ-ของฝาก: ให้น้ำผลไม้เป็นของขวัญ" at bounding box center [236, 81] width 195 height 11
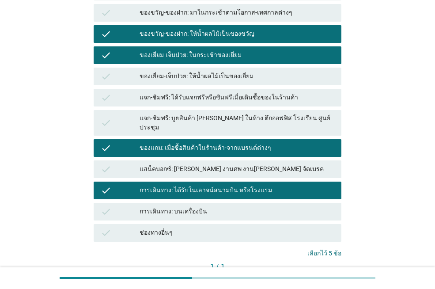
scroll to position [234, 0]
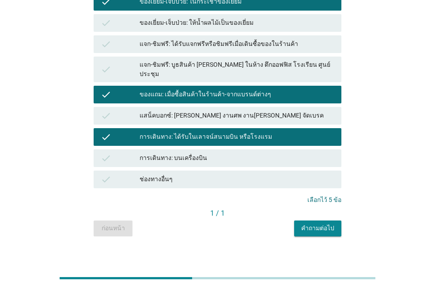
click at [314, 223] on div "คำถามต่อไป" at bounding box center [317, 227] width 33 height 9
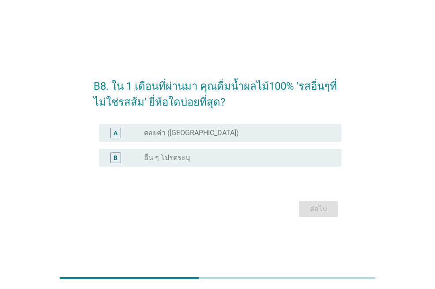
click at [196, 131] on label "ดอยคำ ([GEOGRAPHIC_DATA])" at bounding box center [191, 132] width 95 height 9
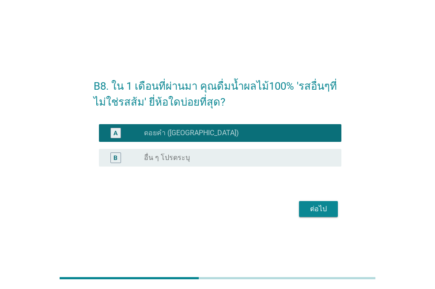
click at [310, 211] on div "ต่อไป" at bounding box center [318, 208] width 25 height 11
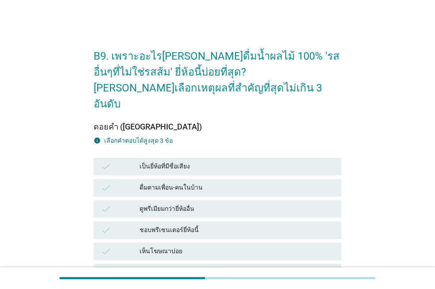
scroll to position [44, 0]
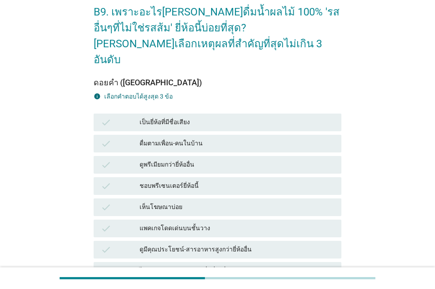
click at [175, 202] on div "เห็นโฆษณาบ่อย" at bounding box center [236, 207] width 195 height 11
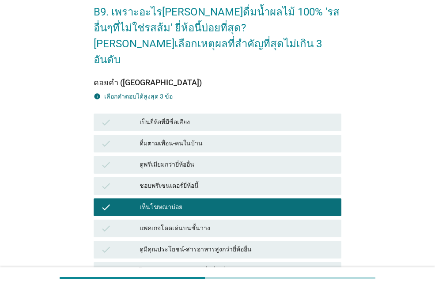
click at [174, 138] on div "ดื่มตามเพื่อน-คนในบ้าน" at bounding box center [236, 143] width 195 height 11
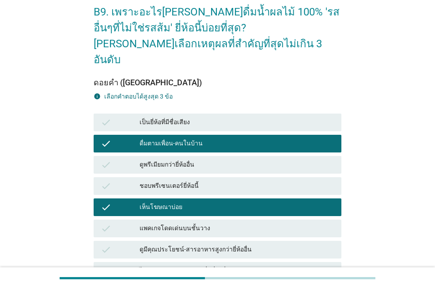
click at [182, 117] on div "เป็นยี่ห้อที่มีชื่อเสียง" at bounding box center [236, 122] width 195 height 11
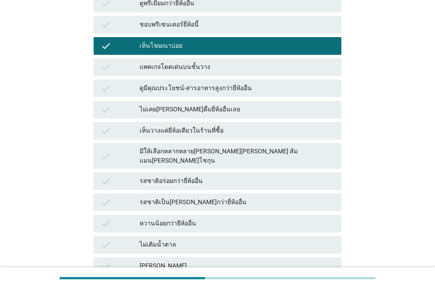
scroll to position [221, 0]
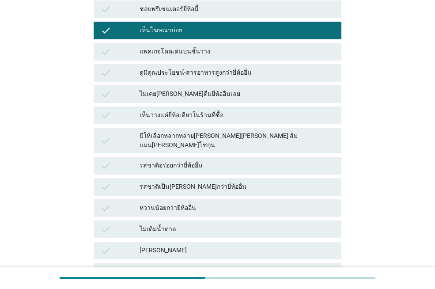
click at [193, 160] on div "รสชาติอร่อยกว่ายี่ห้ออื่น" at bounding box center [236, 165] width 195 height 11
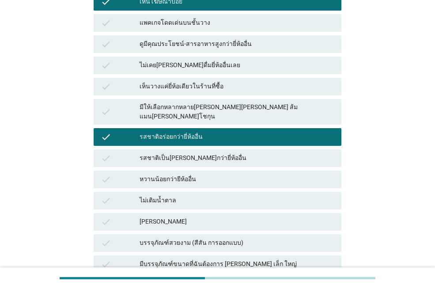
scroll to position [265, 0]
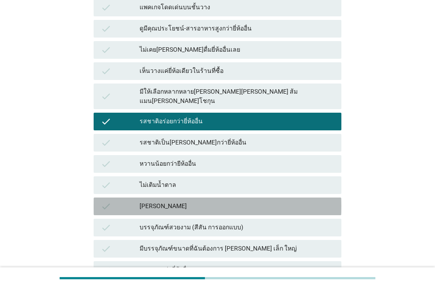
click at [167, 201] on div "[PERSON_NAME]" at bounding box center [236, 206] width 195 height 11
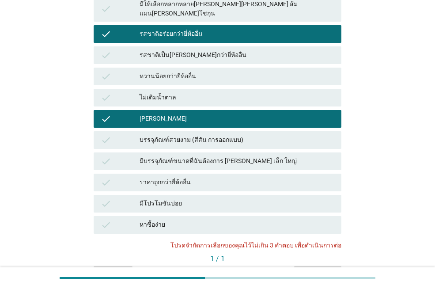
scroll to position [353, 0]
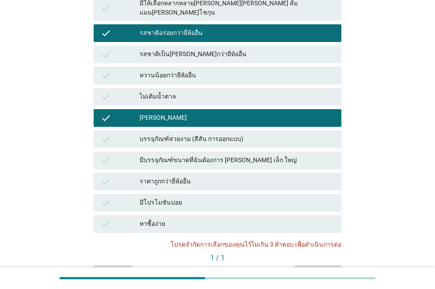
click at [177, 197] on div "มีโปรโมชันบ่อย" at bounding box center [236, 202] width 195 height 11
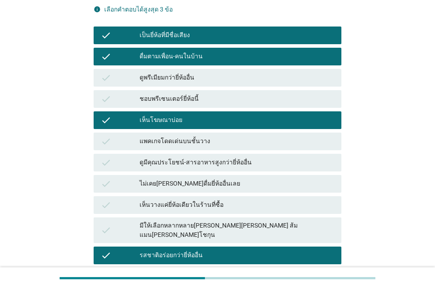
scroll to position [88, 0]
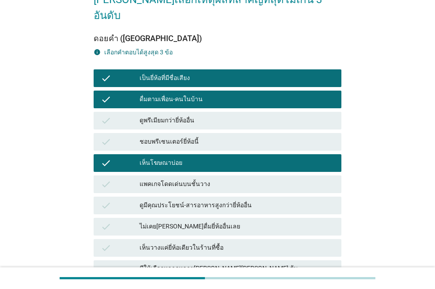
click at [178, 94] on div "ดื่มตามเพื่อน-คนในบ้าน" at bounding box center [236, 99] width 195 height 11
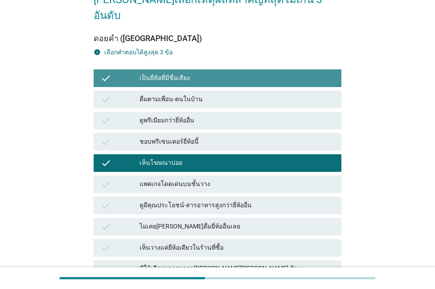
click at [183, 73] on div "เป็นยี่ห้อที่มีชื่อเสียง" at bounding box center [236, 78] width 195 height 11
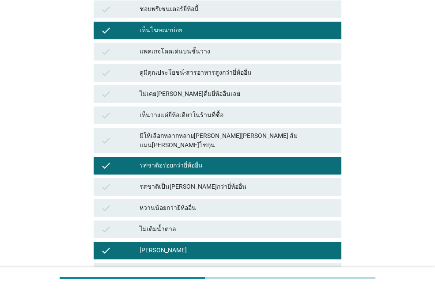
click at [184, 160] on div "รสชาติอร่อยกว่ายี่ห้ออื่น" at bounding box center [236, 165] width 195 height 11
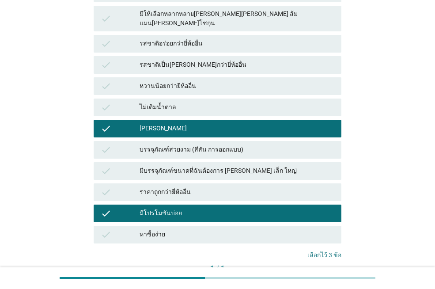
scroll to position [265, 0]
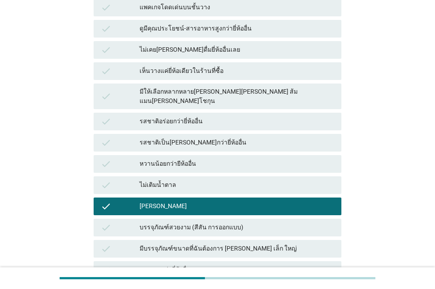
click at [207, 197] on div "check [PERSON_NAME]" at bounding box center [218, 206] width 248 height 18
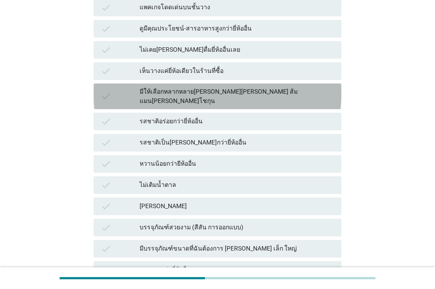
click at [186, 87] on div "มีให้เลือกหลากหลาย[PERSON_NAME][PERSON_NAME] ส้มแมน[PERSON_NAME]โชกุน" at bounding box center [236, 96] width 195 height 19
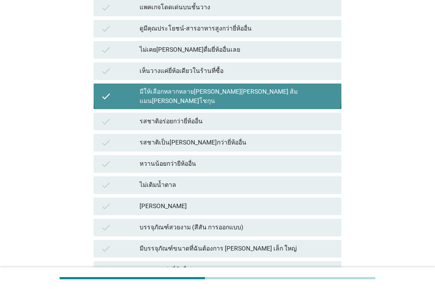
click at [215, 87] on div "มีให้เลือกหลากหลาย[PERSON_NAME][PERSON_NAME] ส้มแมน[PERSON_NAME]โชกุน" at bounding box center [236, 96] width 195 height 19
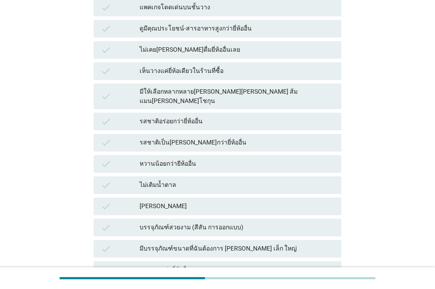
scroll to position [309, 0]
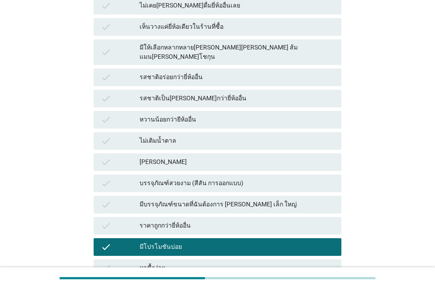
click at [174, 178] on div "บรรจุภัณฑ์สวยงาม (สีสัน การออกแบบ)" at bounding box center [236, 183] width 195 height 11
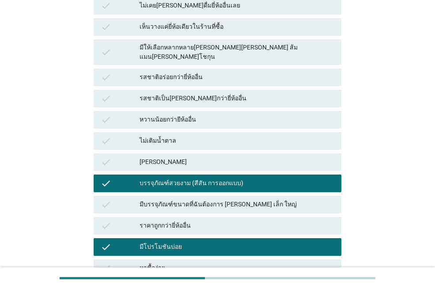
scroll to position [382, 0]
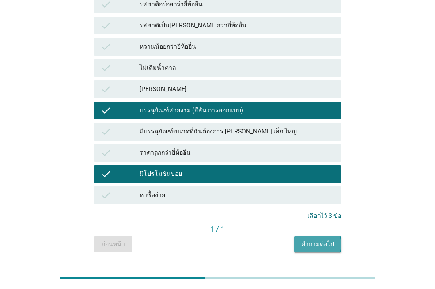
click at [316, 239] on div "คำถามต่อไป" at bounding box center [317, 243] width 33 height 9
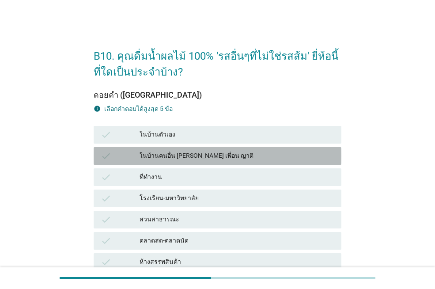
click at [177, 154] on div "ในบ้านคนอื่น [PERSON_NAME] เพื่อน ญาติ" at bounding box center [236, 156] width 195 height 11
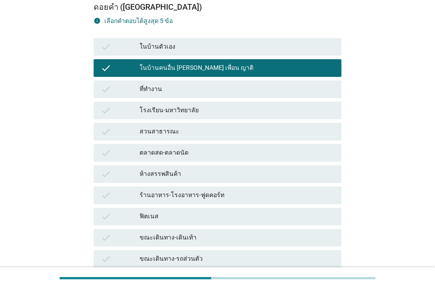
scroll to position [88, 0]
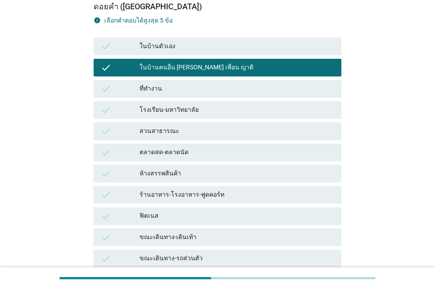
click at [180, 173] on div "ห้างสรรพสินค้า" at bounding box center [236, 173] width 195 height 11
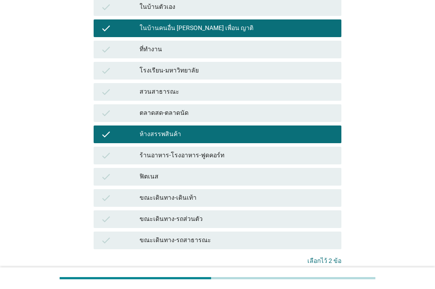
scroll to position [177, 0]
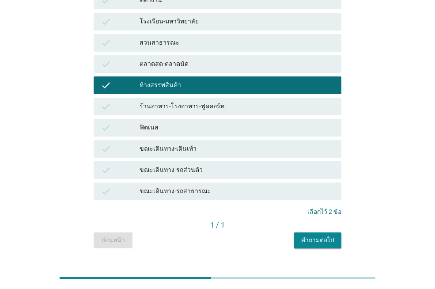
click at [179, 107] on div "ร้านอาหาร-โรงอาหาร-ฟูดคอร์ท" at bounding box center [236, 106] width 195 height 11
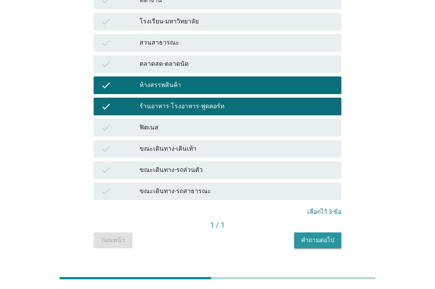
click at [303, 242] on div "คำถามต่อไป" at bounding box center [317, 239] width 33 height 9
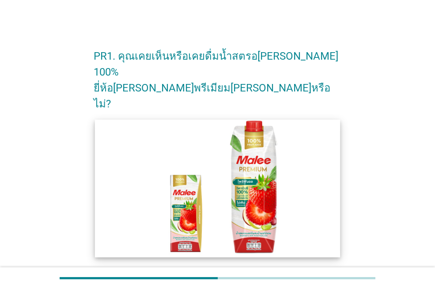
scroll to position [88, 0]
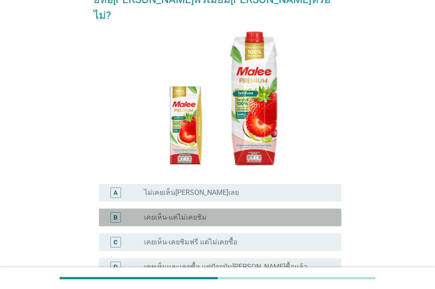
click at [201, 213] on label "เคยเห็น-แต่ไม่เคยชิม" at bounding box center [175, 217] width 63 height 9
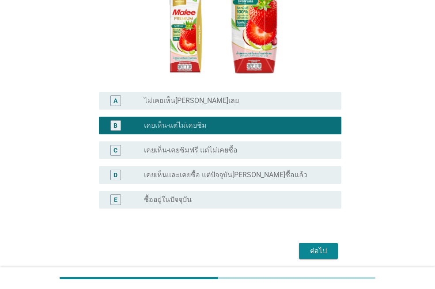
scroll to position [181, 0]
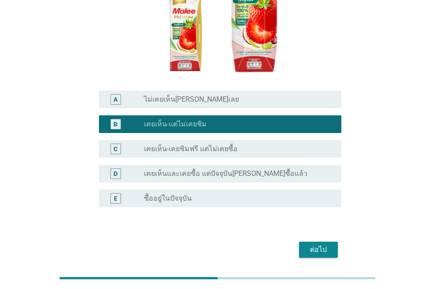
click at [169, 144] on label "เคยเห็น-เคยชิมฟรี แต่ไม่เคยซื้อ" at bounding box center [191, 148] width 94 height 9
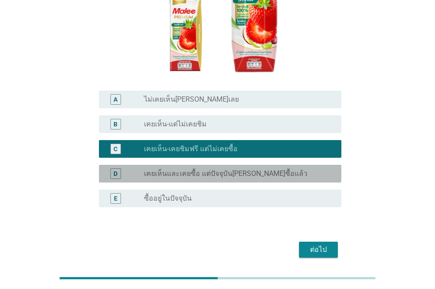
click at [169, 169] on label "เคยเห็นและเคยซื้อ แต่ปัจจุบัน[PERSON_NAME]ซื้อแล้ว" at bounding box center [225, 173] width 163 height 9
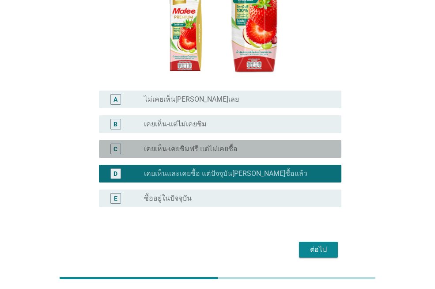
click at [220, 144] on label "เคยเห็น-เคยชิมฟรี แต่ไม่เคยซื้อ" at bounding box center [191, 148] width 94 height 9
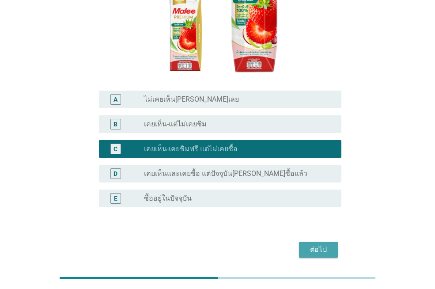
click at [311, 244] on div "ต่อไป" at bounding box center [318, 249] width 25 height 11
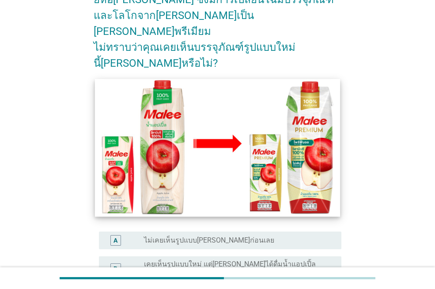
scroll to position [177, 0]
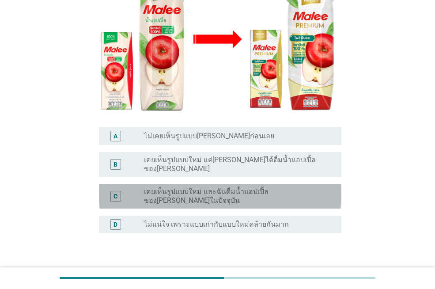
click at [202, 187] on label "เคยเห็นรูปแบบใหม่ และฉันดื่มน้ำแอปเปิ้ลของ[PERSON_NAME]ในปัจจุบัน" at bounding box center [235, 196] width 183 height 18
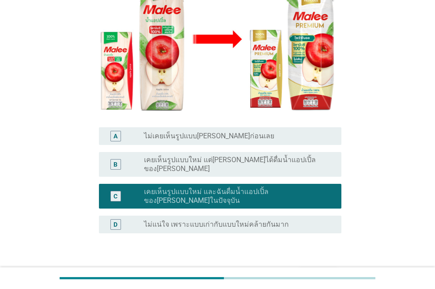
click at [317, 270] on div "ต่อไป" at bounding box center [318, 275] width 25 height 11
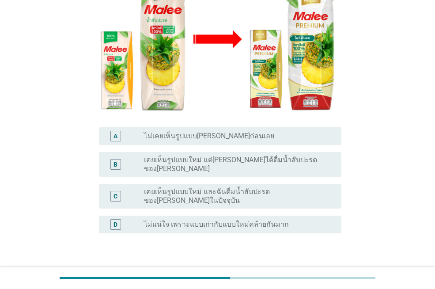
click at [216, 187] on label "เคยเห็นรูปแบบใหม่ และฉันดื่มน้ำสับปะรดของ[PERSON_NAME]ในปัจจุบัน" at bounding box center [235, 196] width 183 height 18
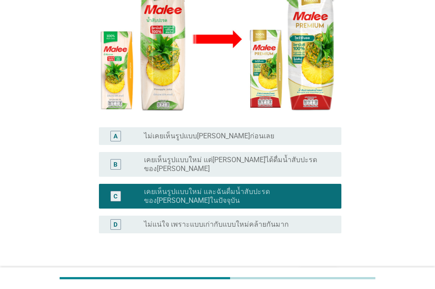
click at [319, 270] on div "ต่อไป" at bounding box center [318, 275] width 25 height 11
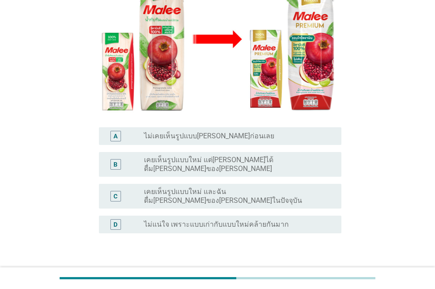
click at [207, 132] on label "ไม่เคยเห็นรูปแบบ[PERSON_NAME]ก่อนเลย" at bounding box center [209, 136] width 130 height 9
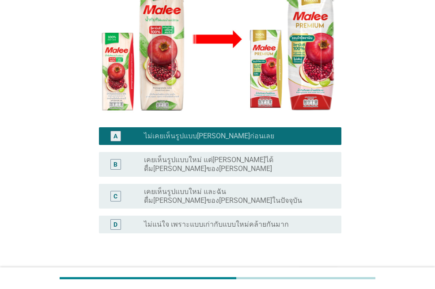
click at [313, 270] on div "ต่อไป" at bounding box center [318, 275] width 25 height 11
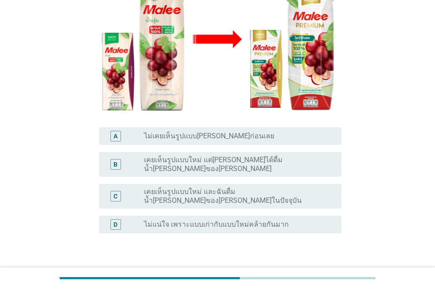
click at [217, 155] on label "เคยเห็นรูปแบบใหม่ แต่[PERSON_NAME]ได้ดื่มน้ำ[PERSON_NAME]ของ[PERSON_NAME]" at bounding box center [235, 164] width 183 height 18
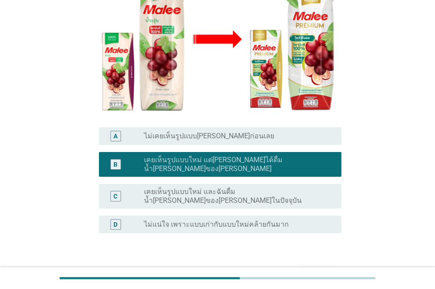
click at [315, 270] on div "ต่อไป" at bounding box center [318, 275] width 25 height 11
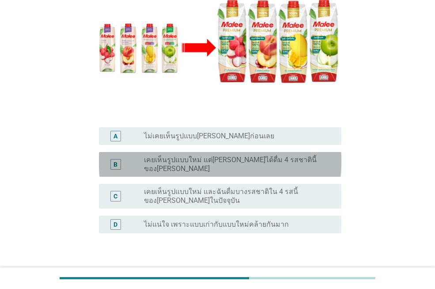
click at [233, 155] on label "เคยเห็นรูปแบบใหม่ แต่[PERSON_NAME]ได้ดื่ม 4 รสชาตินี้ของ[PERSON_NAME]" at bounding box center [235, 164] width 183 height 18
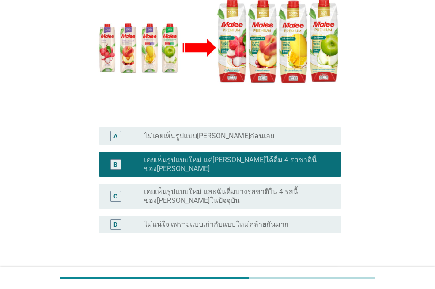
click at [312, 270] on div "ต่อไป" at bounding box center [318, 275] width 25 height 11
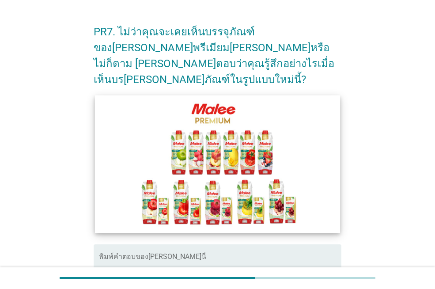
scroll to position [44, 0]
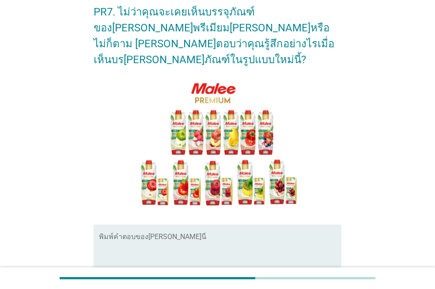
click at [155, 237] on textarea "พิมพ์คำตอบของคุณ ที่นี่" at bounding box center [220, 258] width 242 height 46
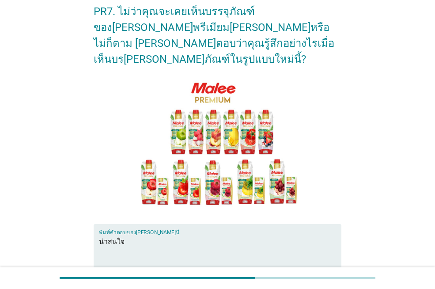
scroll to position [132, 0]
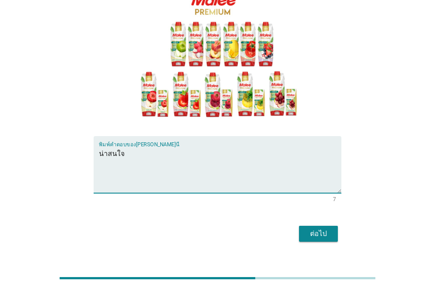
type textarea "น่าสนใจ"
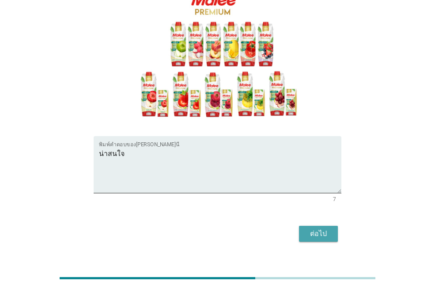
click at [303, 226] on button "ต่อไป" at bounding box center [318, 234] width 39 height 16
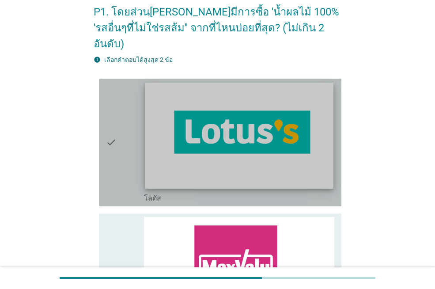
click at [294, 148] on img at bounding box center [239, 136] width 188 height 106
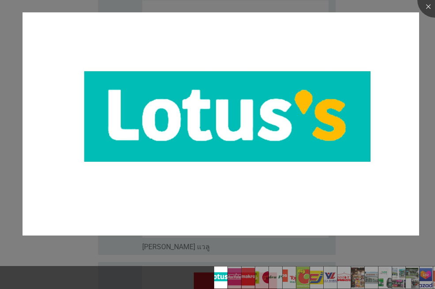
scroll to position [177, 0]
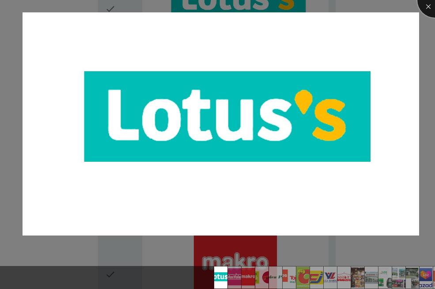
click at [426, 9] on div at bounding box center [434, -1] width 35 height 35
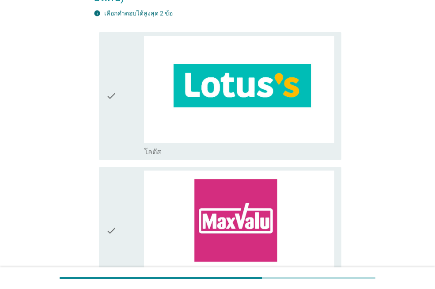
scroll to position [88, 0]
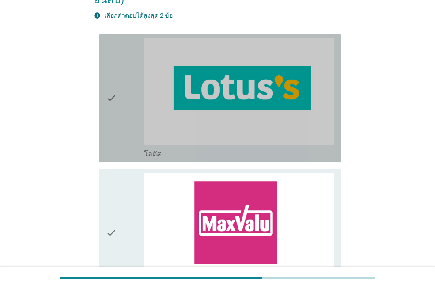
click at [115, 86] on icon "check" at bounding box center [111, 98] width 11 height 121
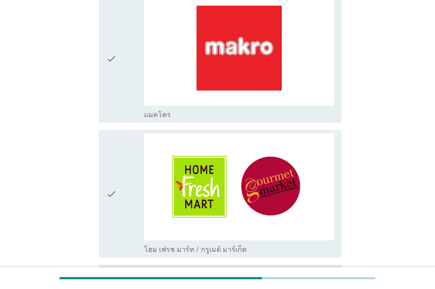
scroll to position [397, 0]
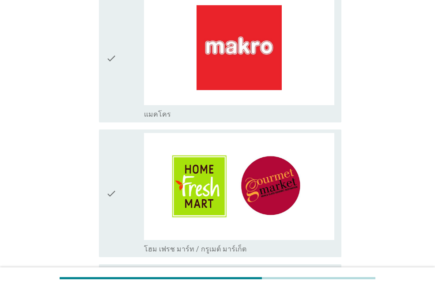
click at [110, 44] on icon "check" at bounding box center [111, 58] width 11 height 121
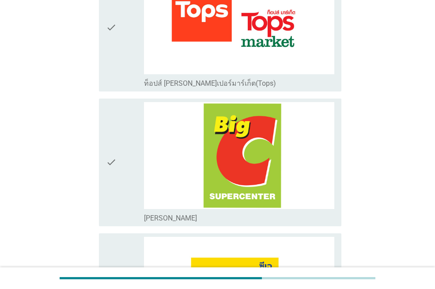
scroll to position [883, 0]
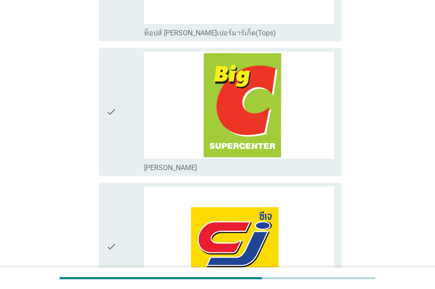
click at [109, 94] on icon "check" at bounding box center [111, 112] width 11 height 121
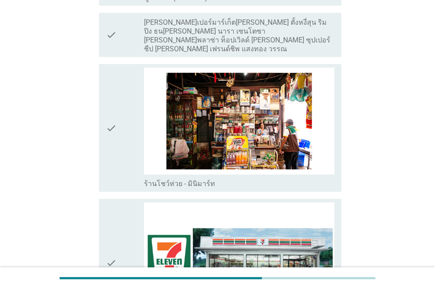
scroll to position [1589, 0]
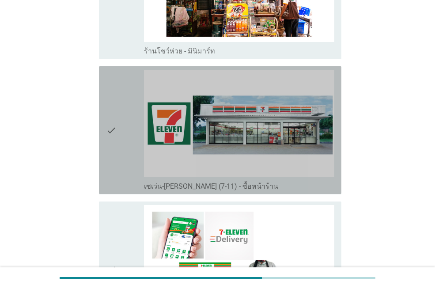
click at [110, 104] on icon "check" at bounding box center [111, 130] width 11 height 121
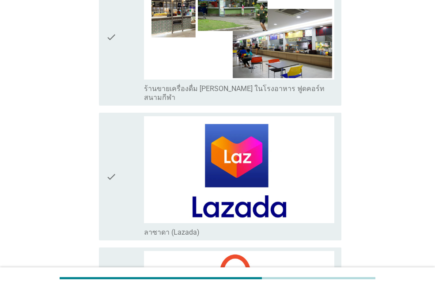
scroll to position [2207, 0]
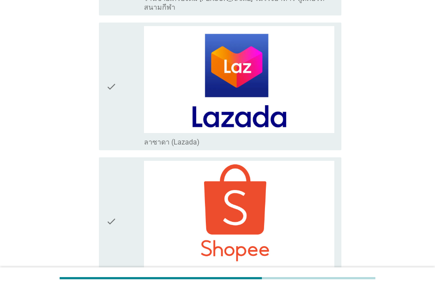
click at [109, 164] on icon "check" at bounding box center [111, 221] width 11 height 121
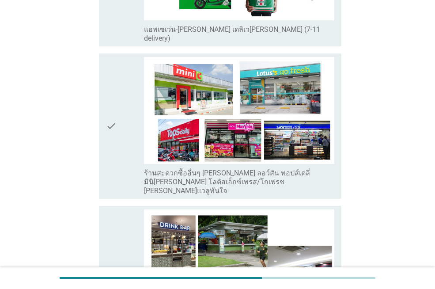
scroll to position [1873, 0]
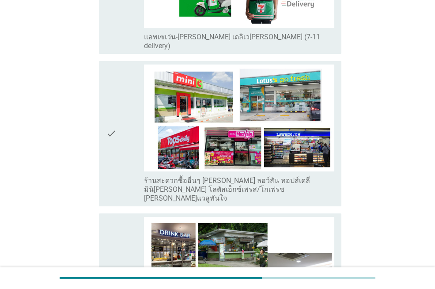
click at [111, 91] on icon "check" at bounding box center [111, 133] width 11 height 138
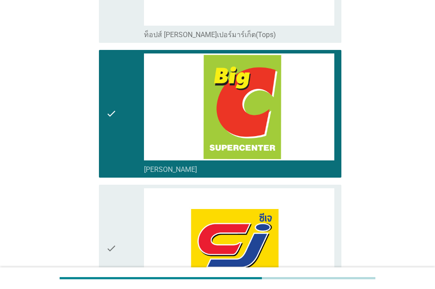
scroll to position [814, 0]
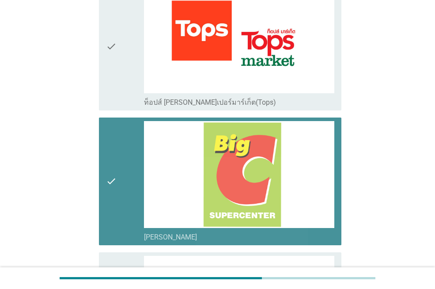
click at [107, 161] on icon "check" at bounding box center [111, 181] width 11 height 121
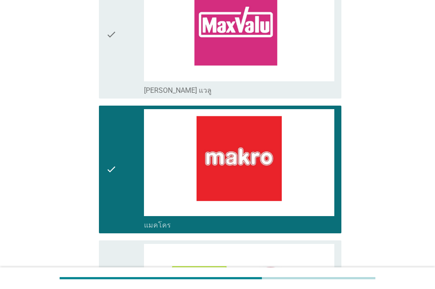
scroll to position [353, 0]
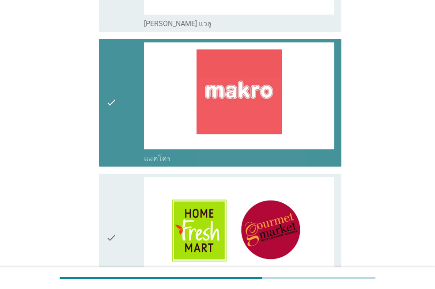
click at [110, 86] on icon "check" at bounding box center [111, 102] width 11 height 121
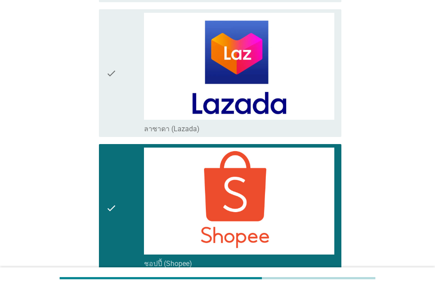
scroll to position [2225, 0]
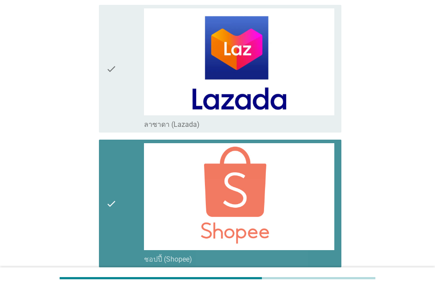
click at [112, 151] on icon "check" at bounding box center [111, 203] width 11 height 121
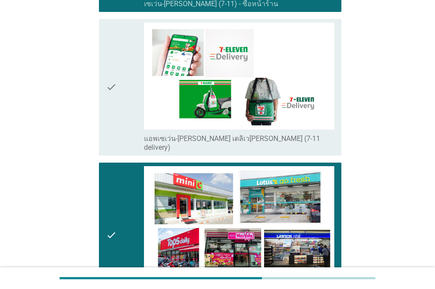
scroll to position [1767, 0]
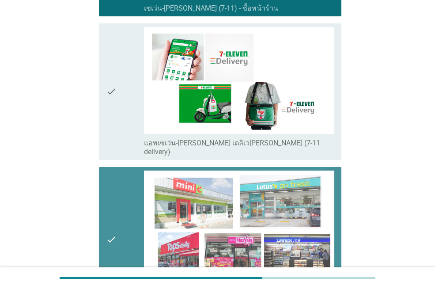
click at [105, 201] on div "check check_box_outline_blank ร้านสะดวกซื้ออื่นๆ [PERSON_NAME] ลอว์สัน ทอปส์เดล…" at bounding box center [220, 239] width 242 height 145
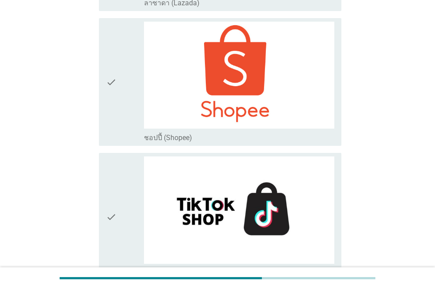
scroll to position [2403, 0]
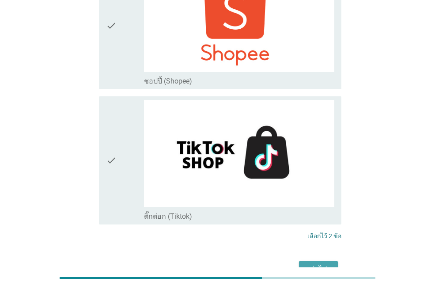
click at [329, 264] on div "ต่อไป" at bounding box center [318, 269] width 25 height 11
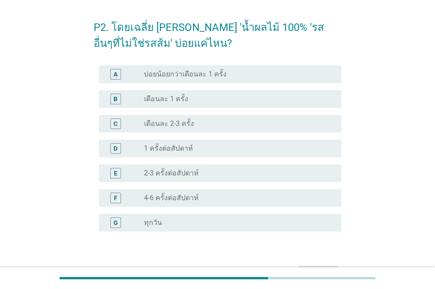
scroll to position [44, 0]
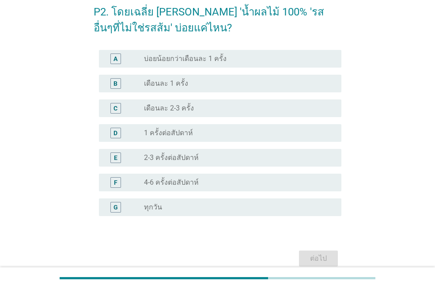
click at [192, 110] on div "radio_button_unchecked เดือนละ 2-3 ครั้ง" at bounding box center [235, 108] width 183 height 9
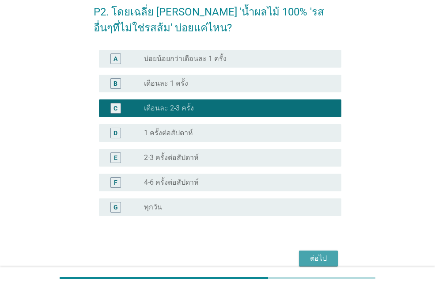
click at [324, 253] on div "ต่อไป" at bounding box center [318, 258] width 25 height 11
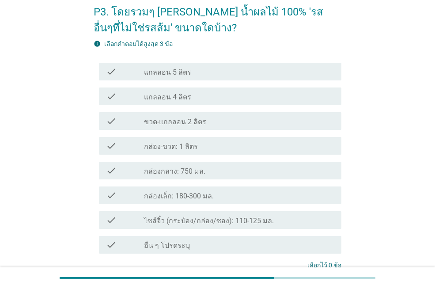
click at [181, 173] on label "กล่องกลาง: 750 มล." at bounding box center [174, 171] width 61 height 9
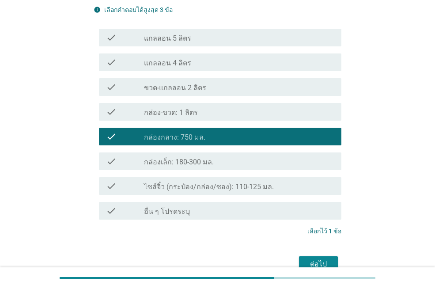
scroll to position [124, 0]
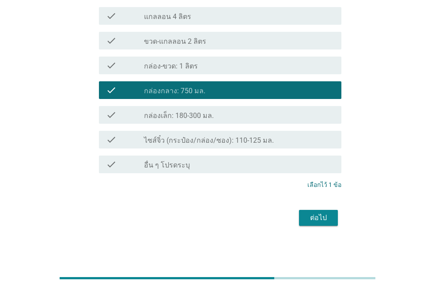
click at [313, 217] on div "ต่อไป" at bounding box center [318, 217] width 25 height 11
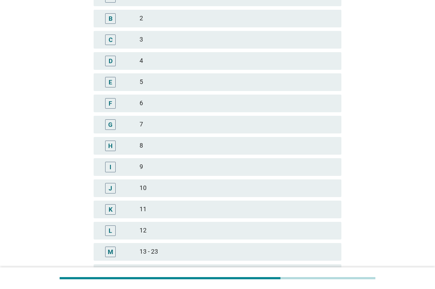
scroll to position [0, 0]
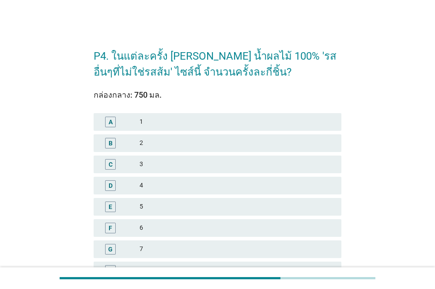
click at [180, 165] on div "3" at bounding box center [236, 164] width 195 height 11
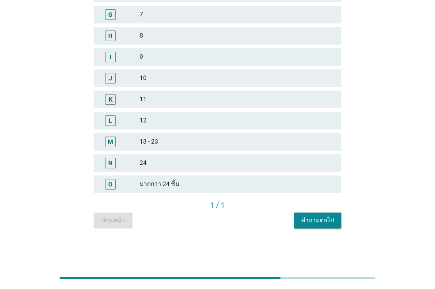
scroll to position [102, 0]
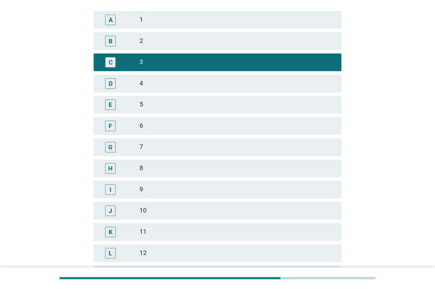
click at [162, 210] on div "10" at bounding box center [236, 210] width 195 height 11
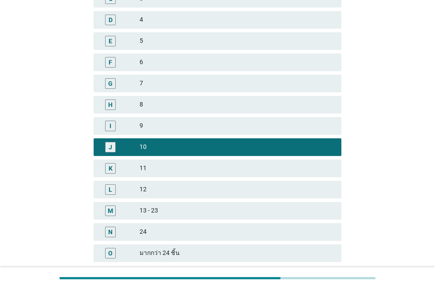
scroll to position [234, 0]
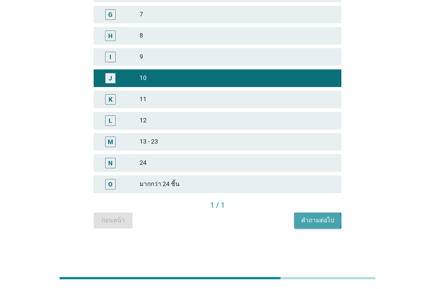
click at [312, 221] on div "คำถามต่อไป" at bounding box center [317, 219] width 33 height 9
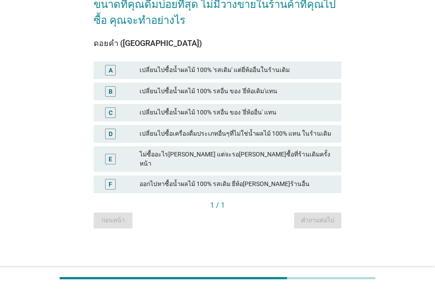
scroll to position [0, 0]
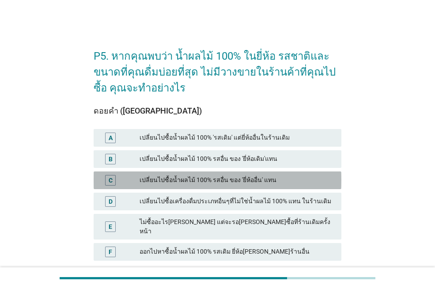
click at [209, 178] on div "เปลี่ยนไปซื้อน้ำผลไม้ 100% รสอื่น ของ 'ยี่ห้ออื่น' แทน" at bounding box center [236, 180] width 195 height 11
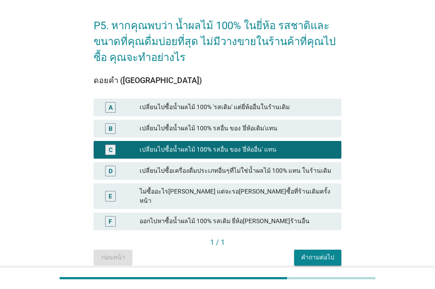
scroll to position [60, 0]
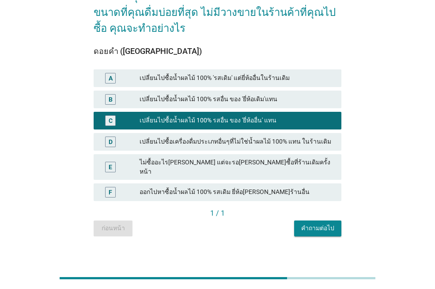
click at [328, 223] on div "คำถามต่อไป" at bounding box center [317, 227] width 33 height 9
